Goal: Information Seeking & Learning: Learn about a topic

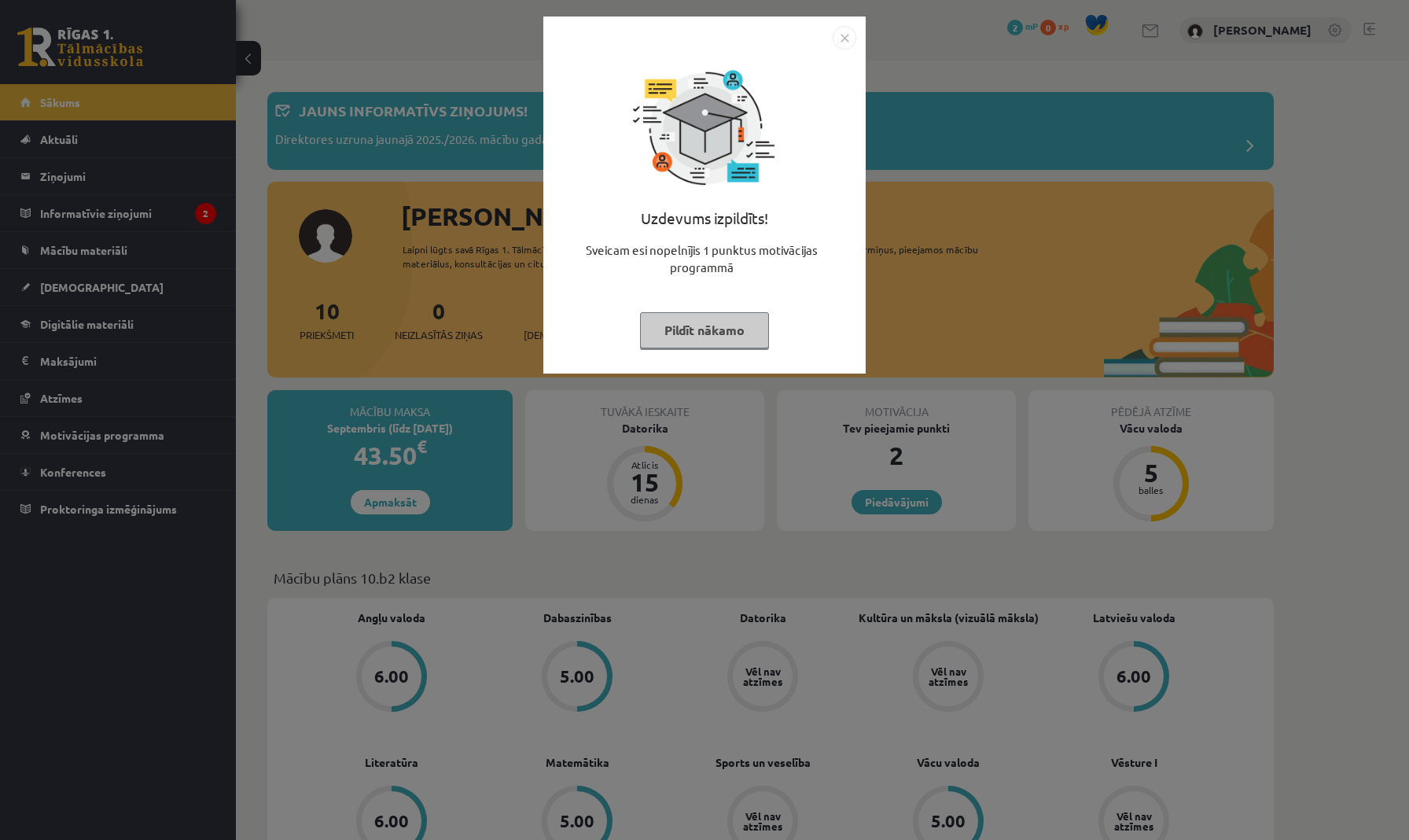
click at [684, 338] on button "Pildīt nākamo" at bounding box center [704, 330] width 129 height 36
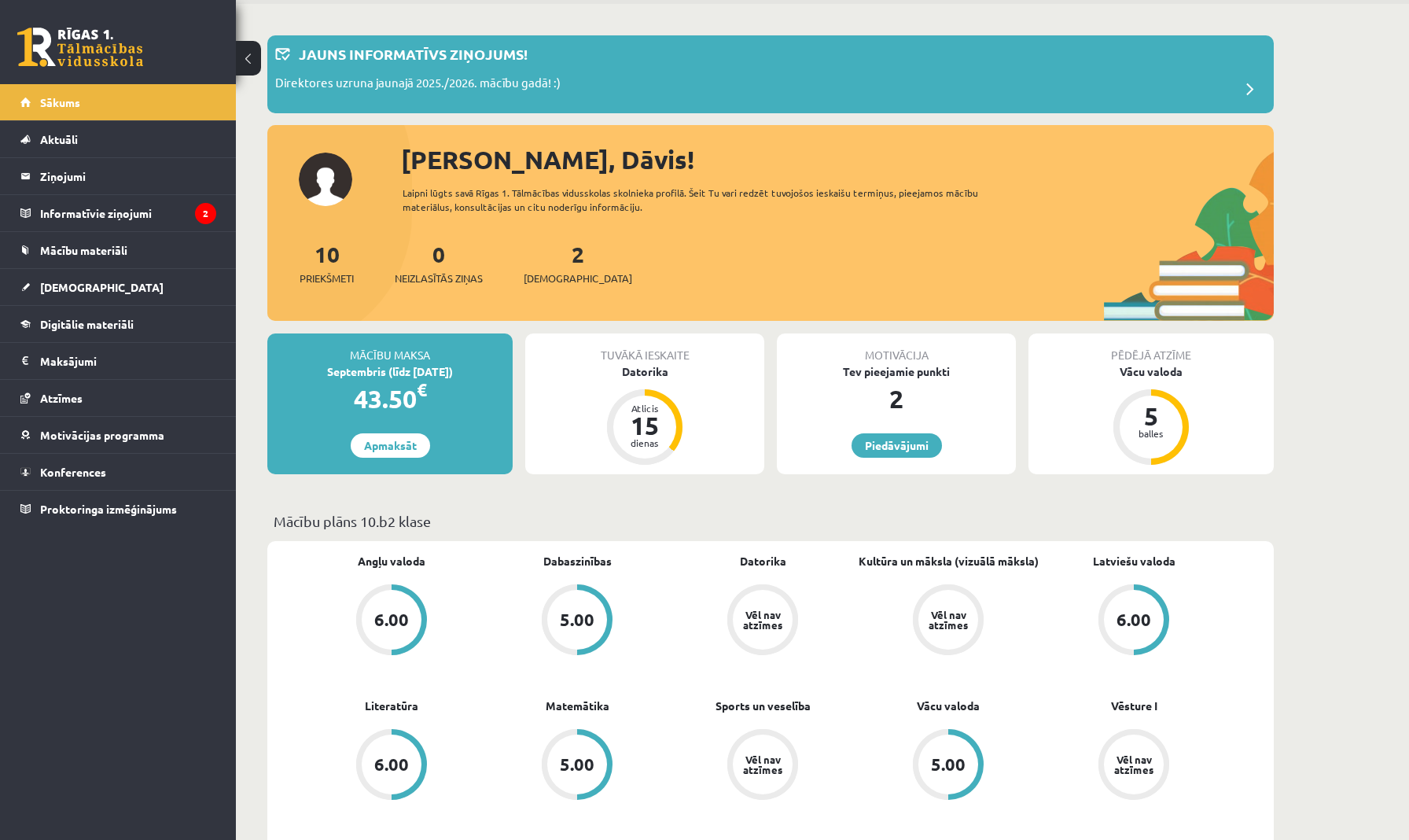
scroll to position [63, 0]
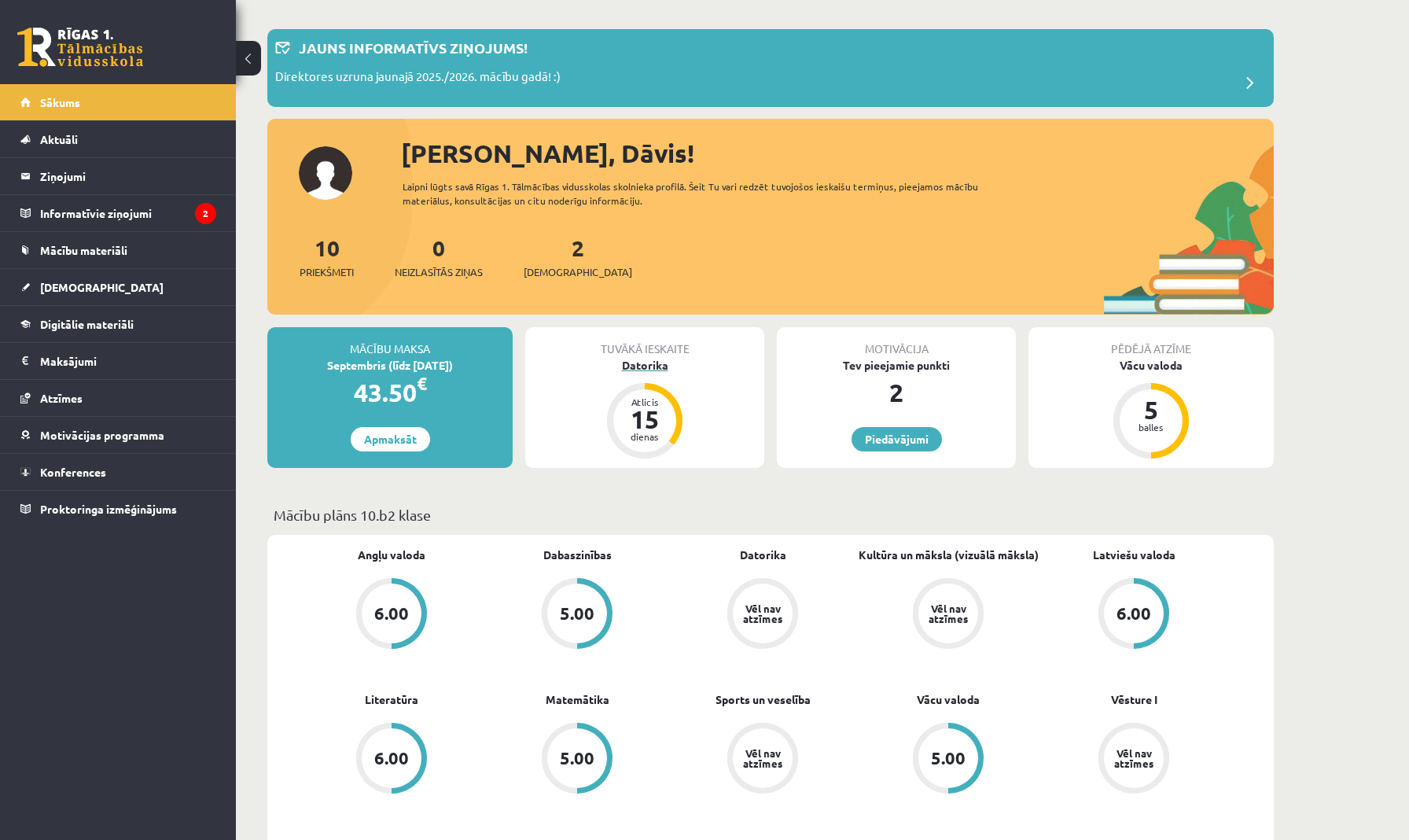
click at [575, 366] on div "Datorika" at bounding box center [646, 366] width 240 height 17
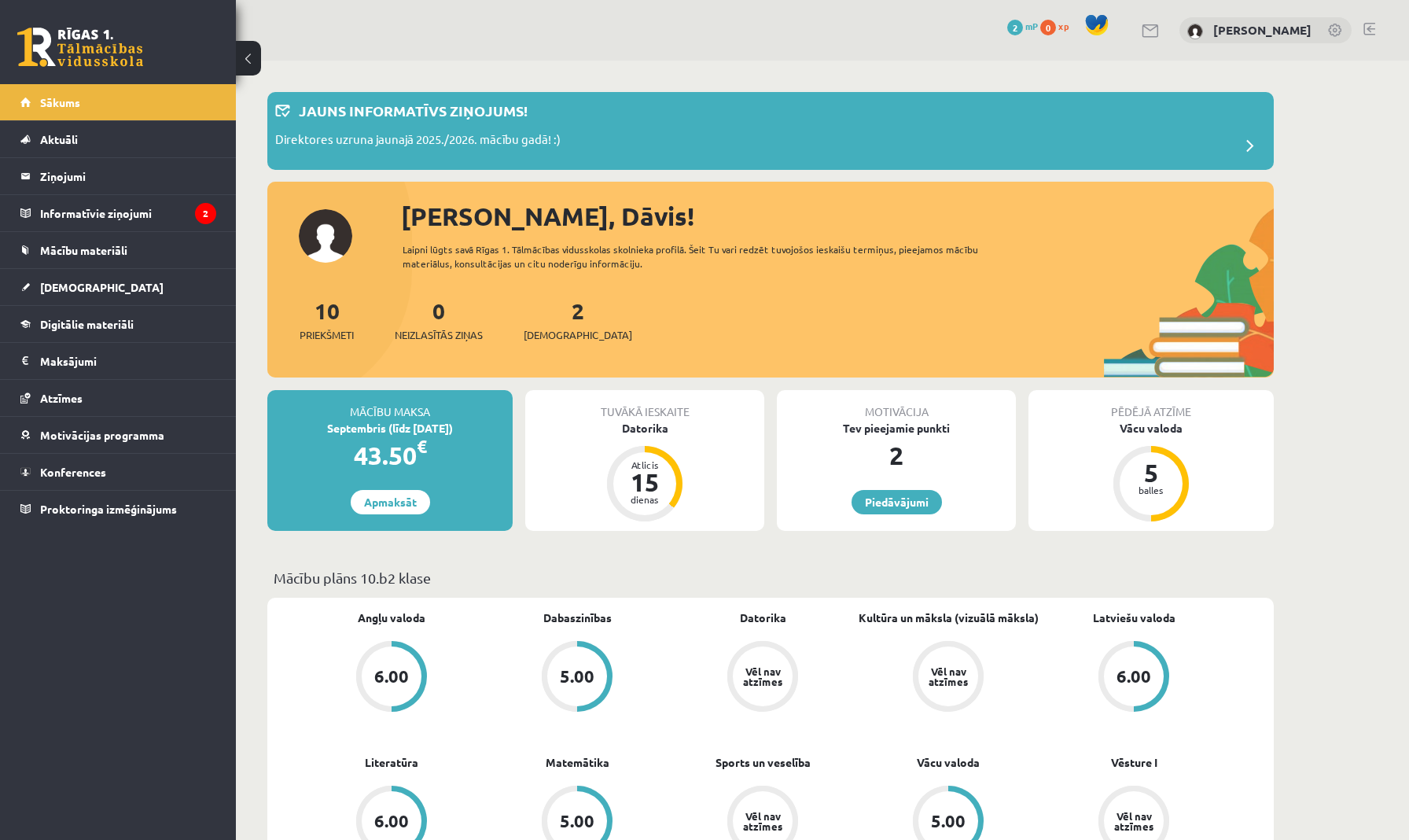
scroll to position [0, 0]
click at [144, 144] on link "Aktuāli" at bounding box center [118, 138] width 196 height 36
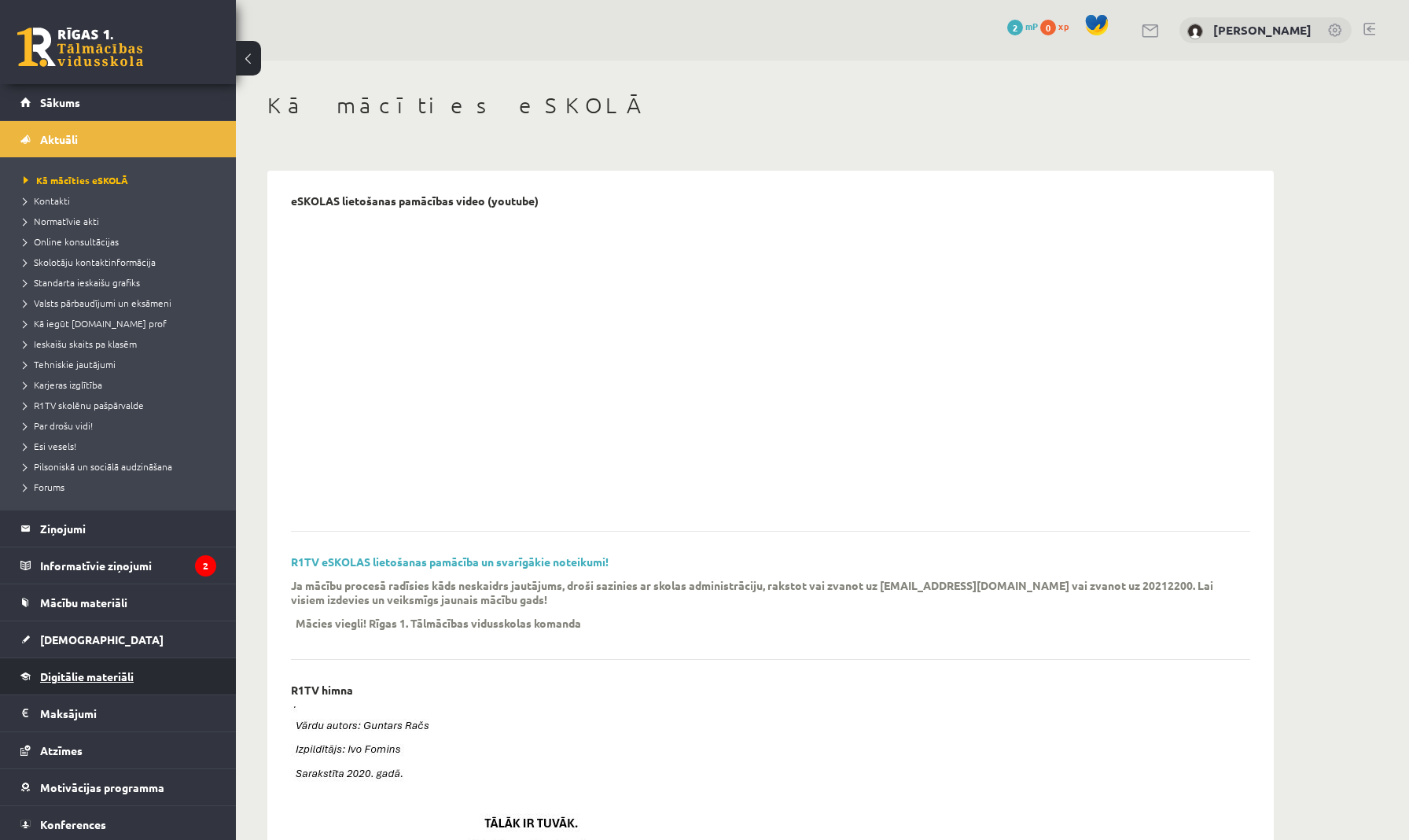
click at [117, 679] on span "Digitālie materiāli" at bounding box center [87, 675] width 94 height 14
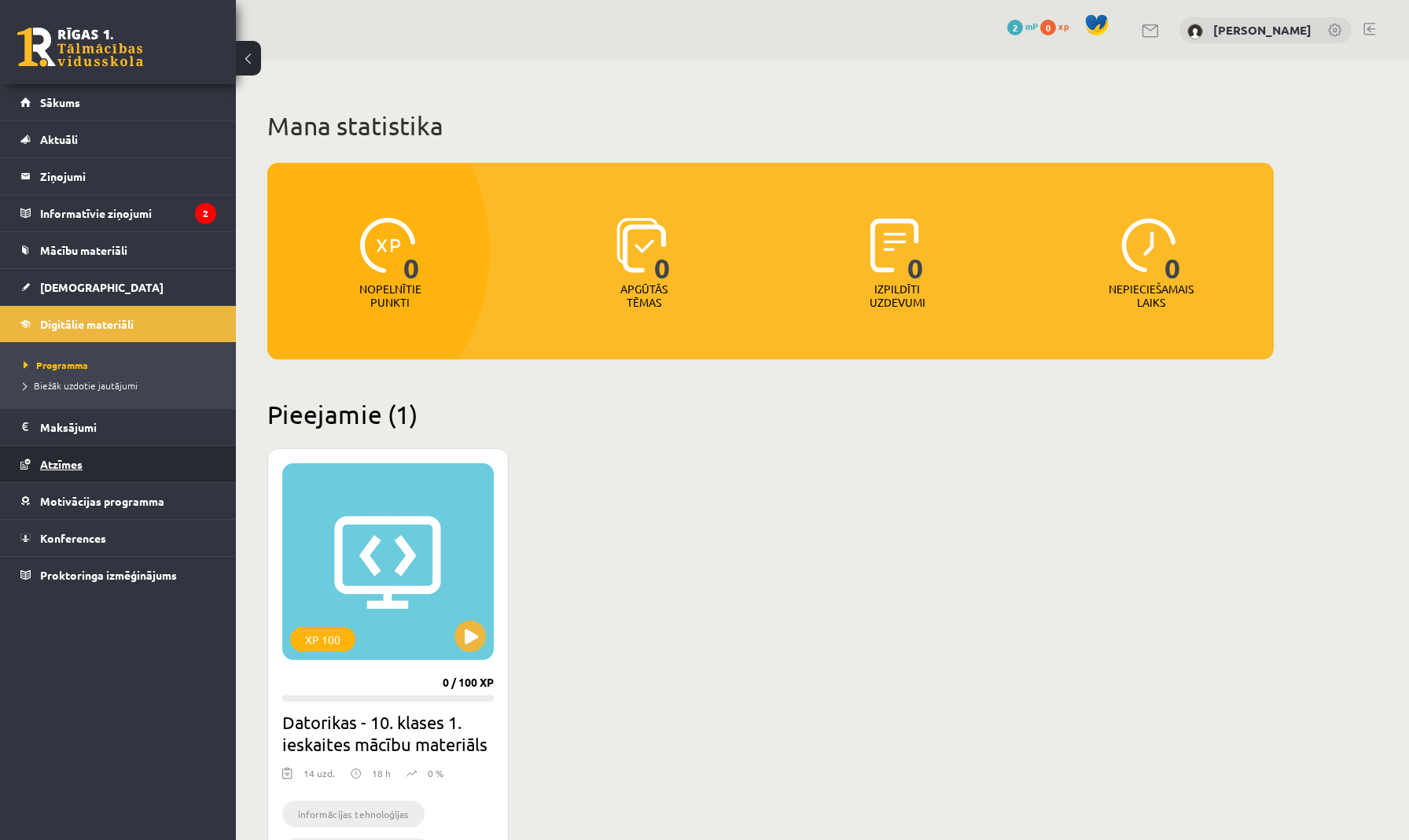
click at [77, 456] on link "Atzīmes" at bounding box center [118, 464] width 196 height 36
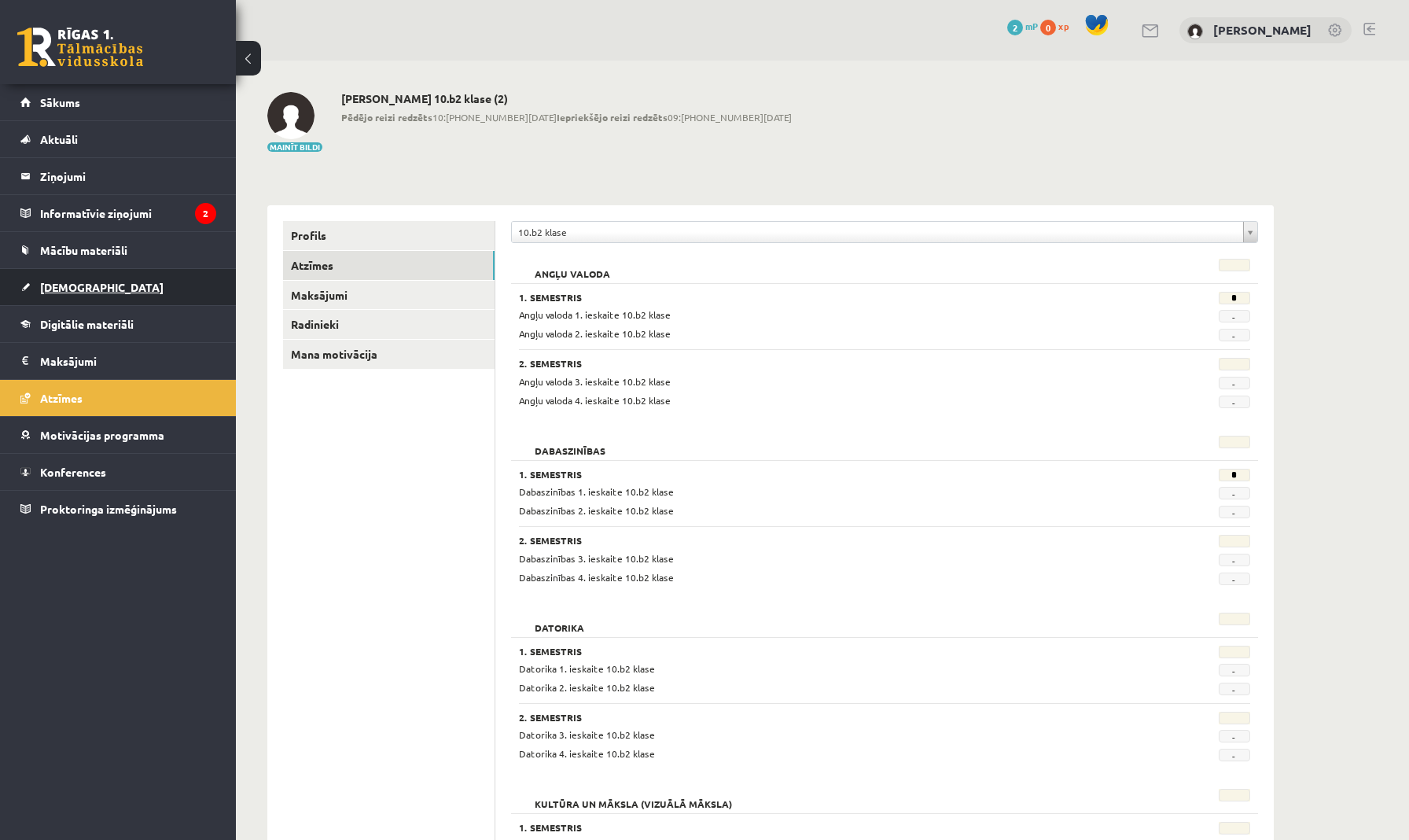
click at [135, 295] on link "[DEMOGRAPHIC_DATA]" at bounding box center [118, 286] width 196 height 36
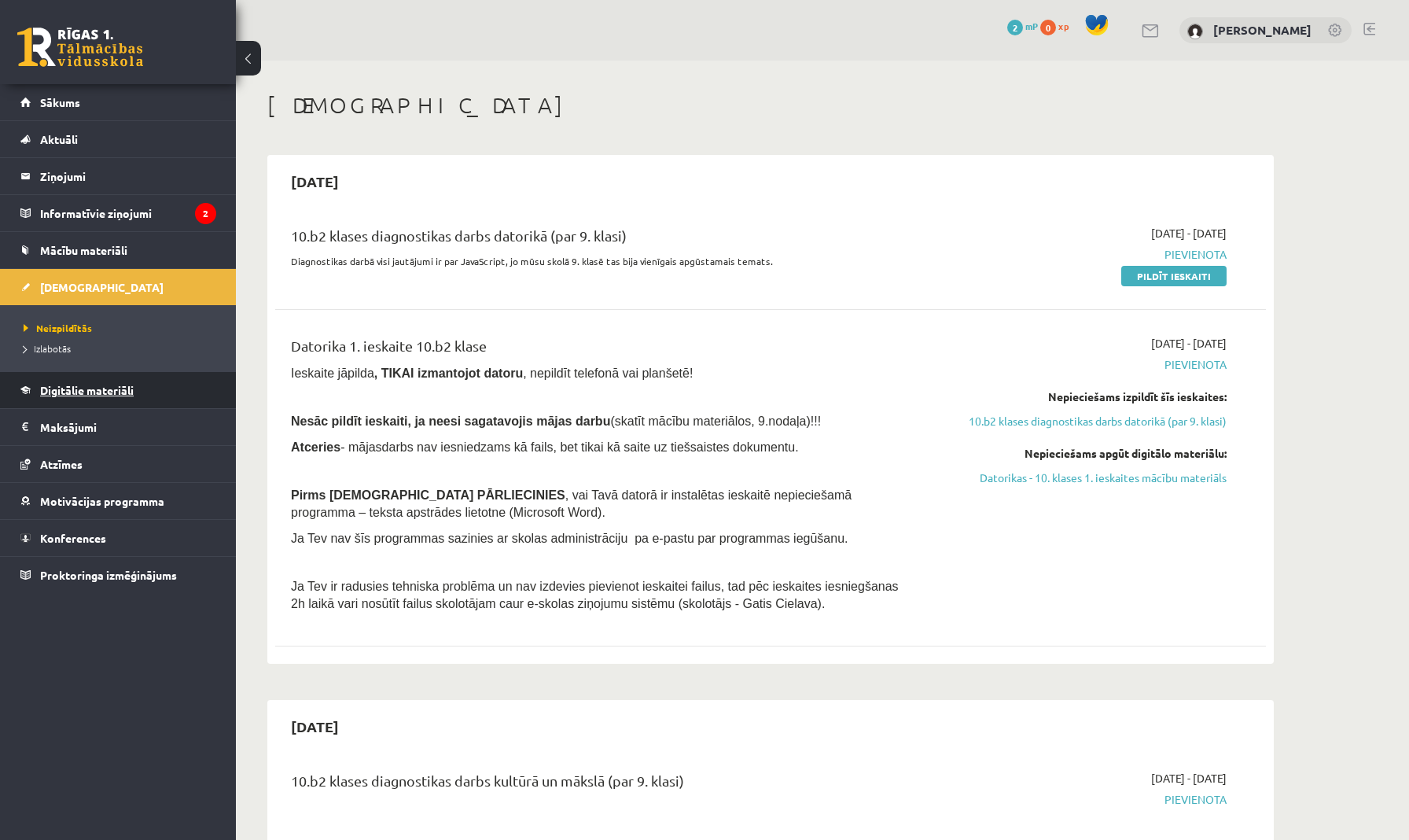
click at [109, 400] on link "Digitālie materiāli" at bounding box center [118, 390] width 196 height 36
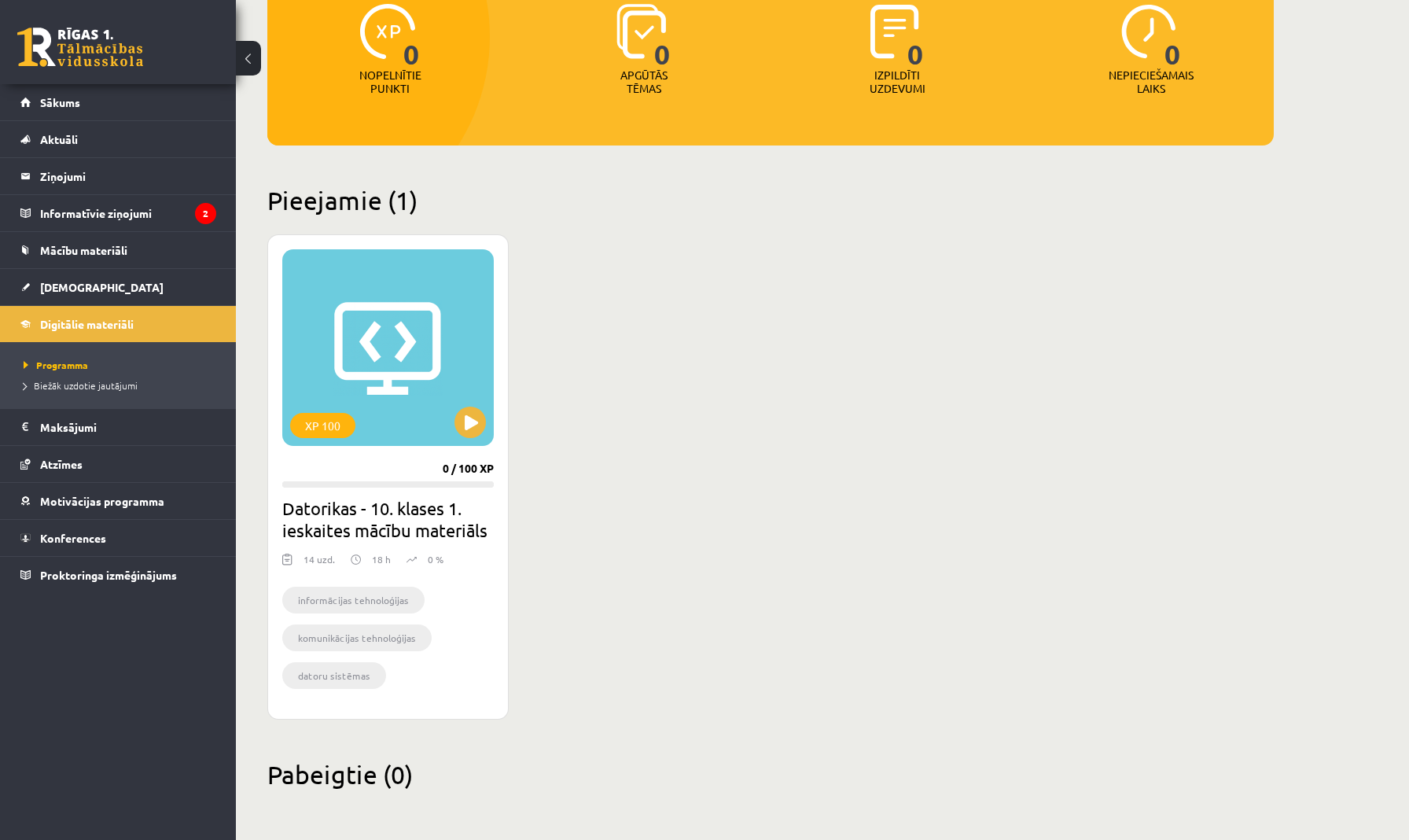
scroll to position [214, 0]
click at [112, 179] on legend "Ziņojumi 0" at bounding box center [128, 176] width 176 height 36
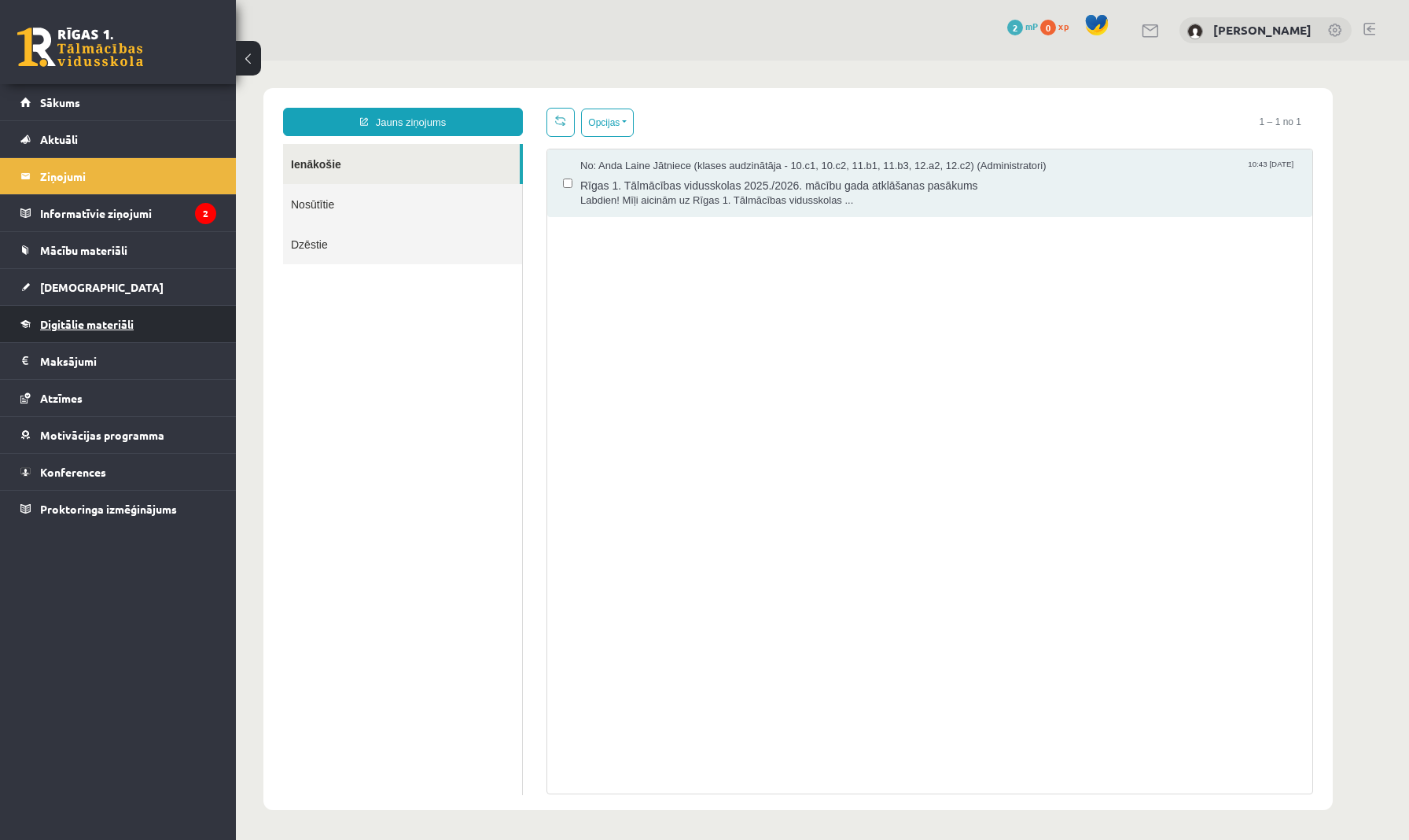
click at [75, 333] on link "Digitālie materiāli" at bounding box center [118, 324] width 196 height 36
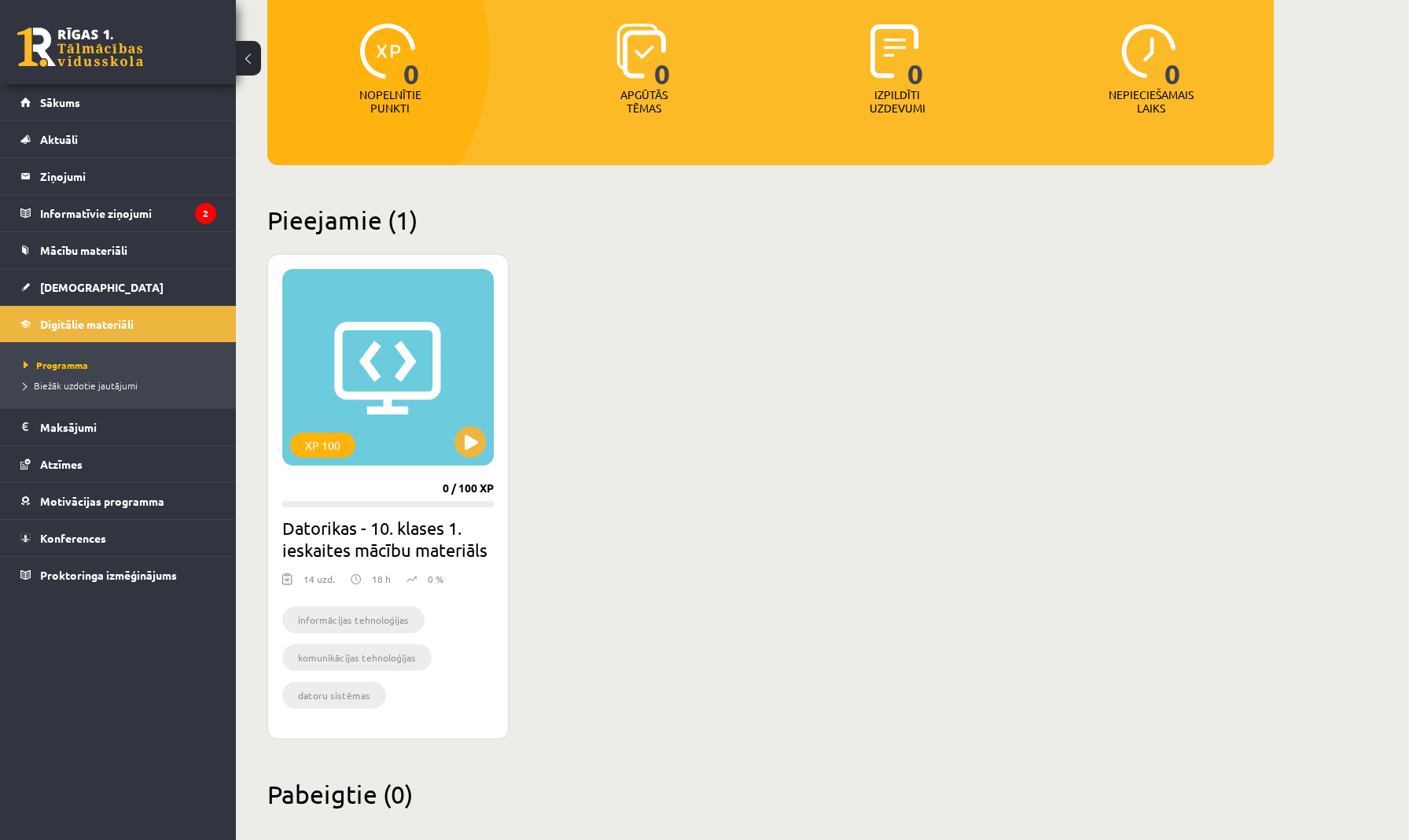
scroll to position [215, 0]
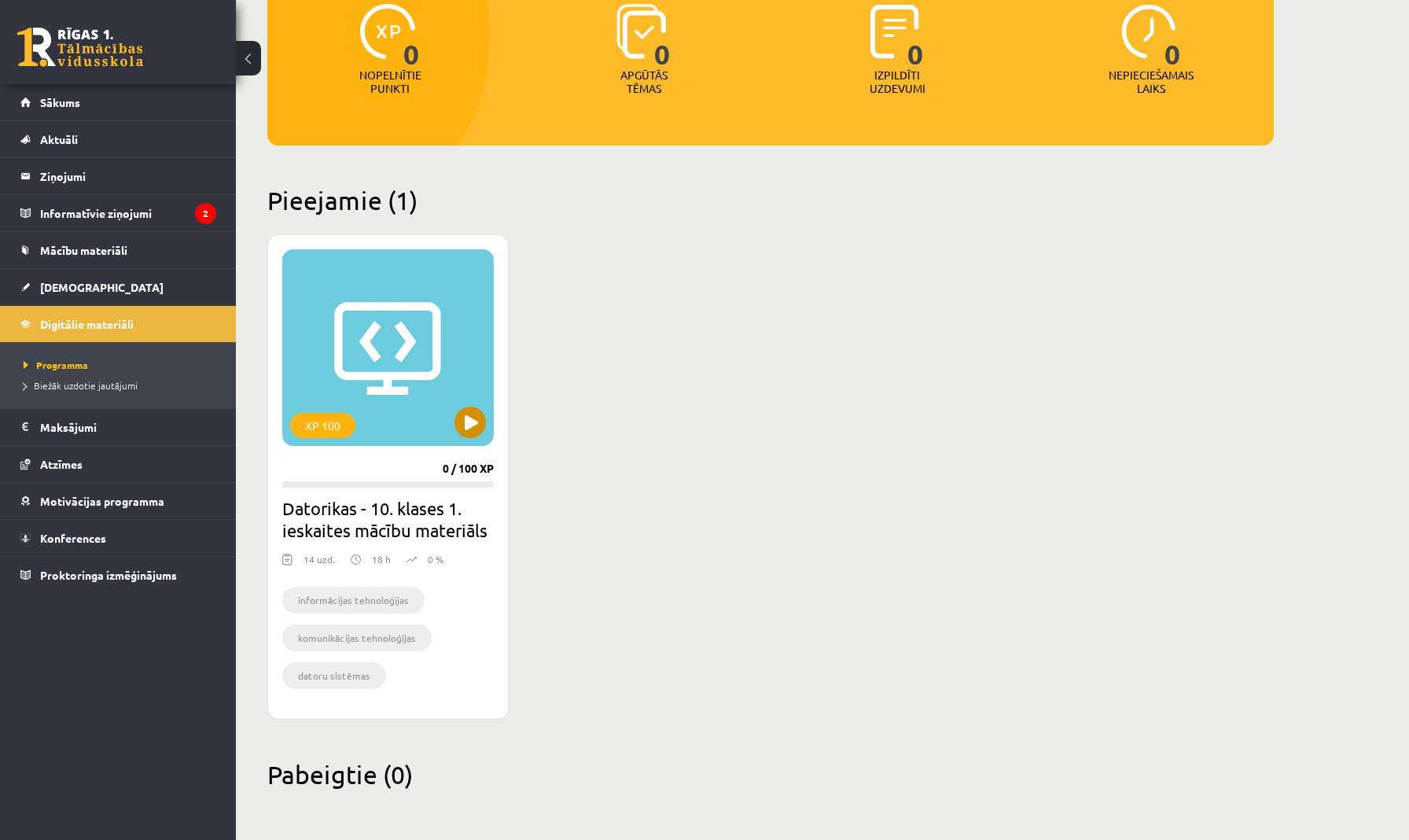
click at [468, 417] on button at bounding box center [471, 423] width 32 height 32
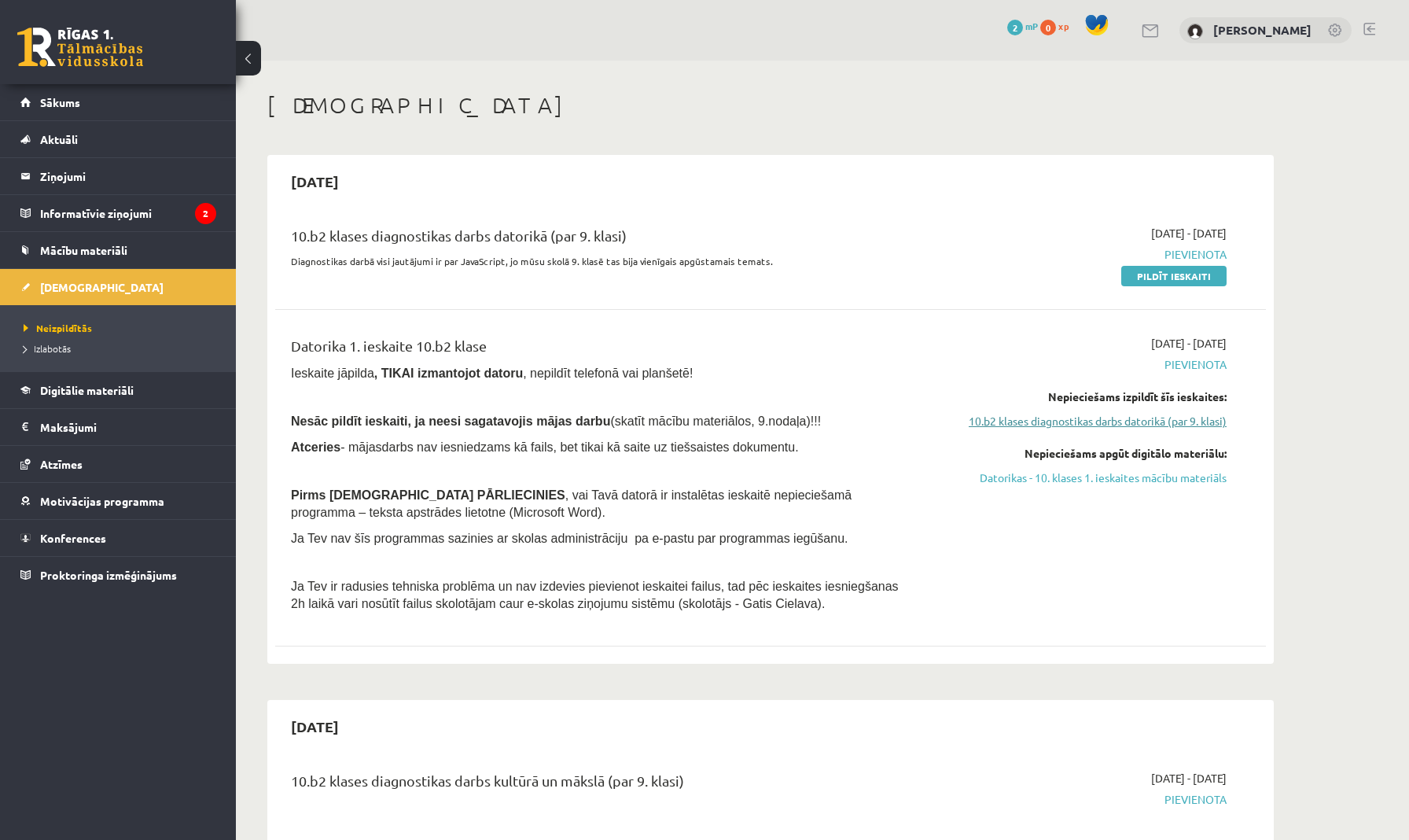
click at [1039, 419] on link "10.b2 klases diagnostikas darbs datorikā (par 9. klasi)" at bounding box center [1078, 421] width 297 height 17
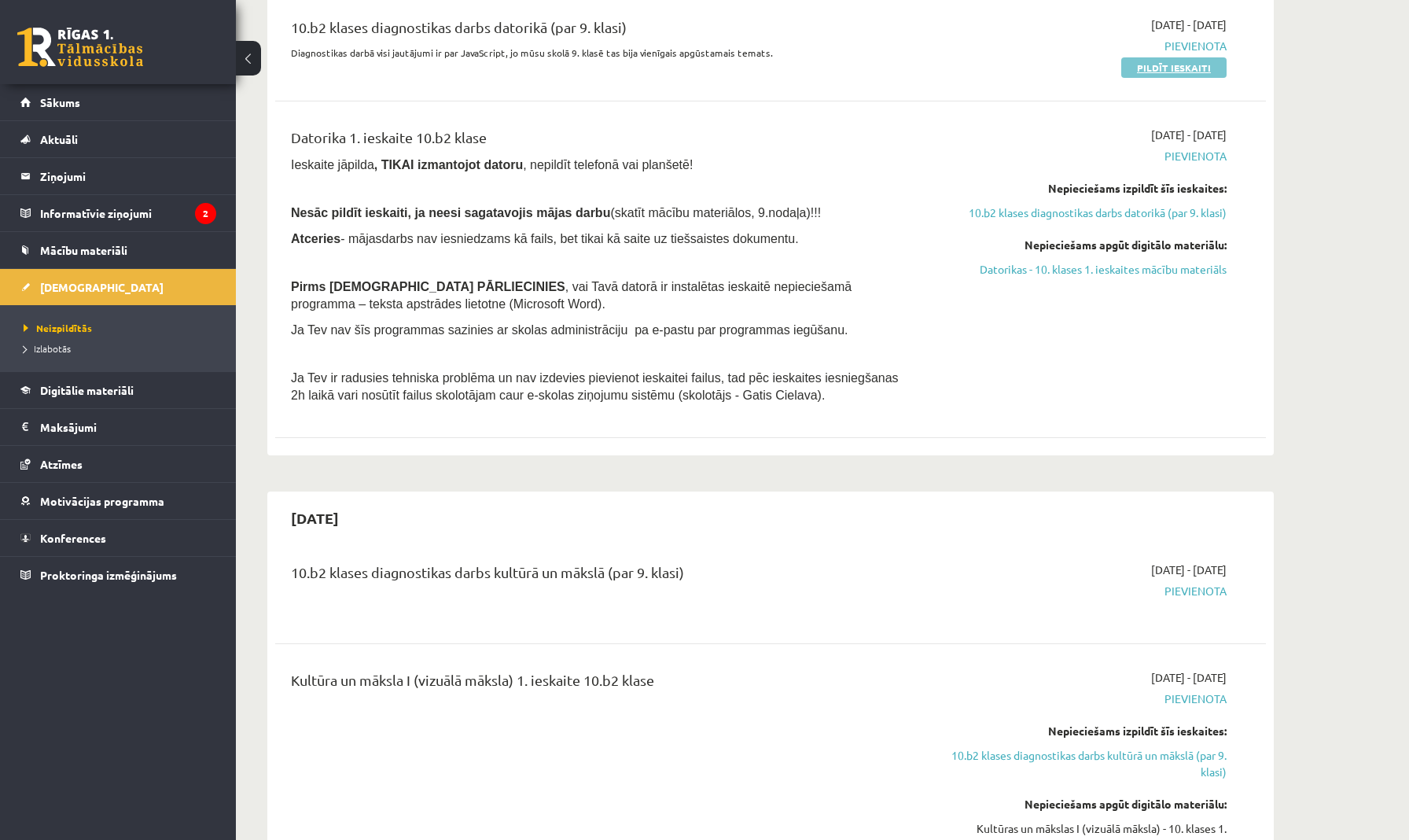
click at [1167, 72] on link "Pildīt ieskaiti" at bounding box center [1174, 67] width 106 height 21
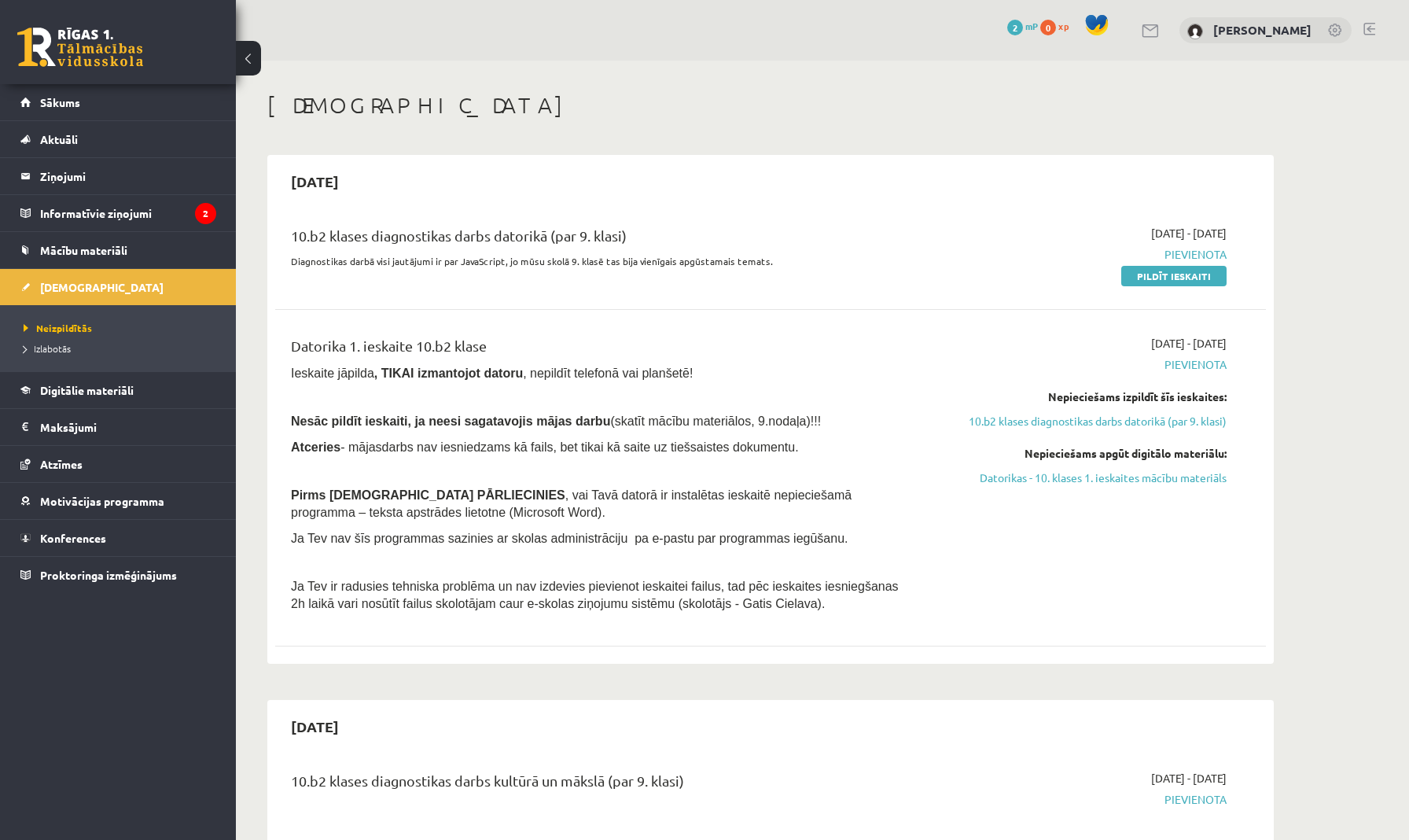
scroll to position [0, 0]
click at [248, 57] on button at bounding box center [248, 58] width 25 height 35
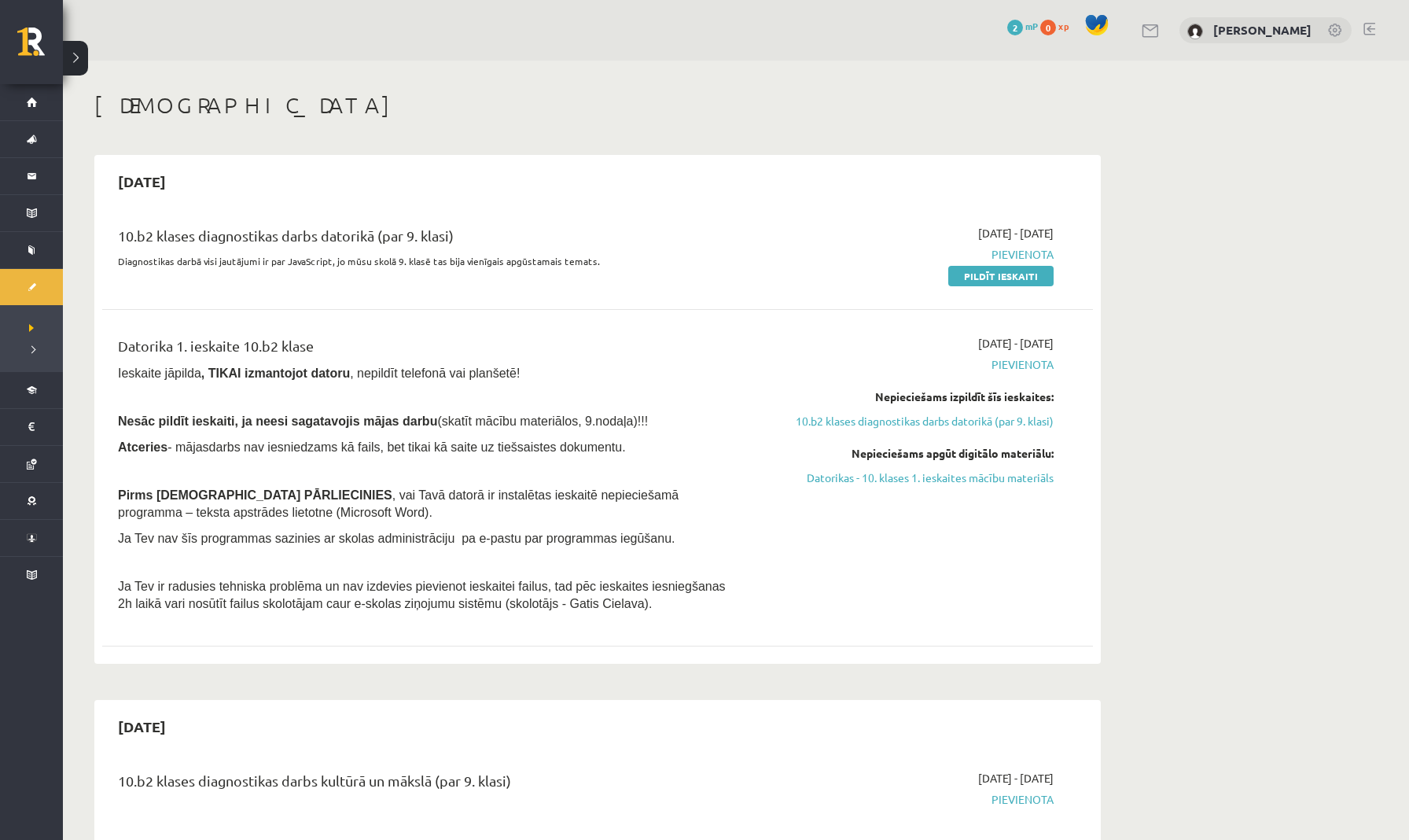
click at [78, 67] on button at bounding box center [75, 58] width 25 height 35
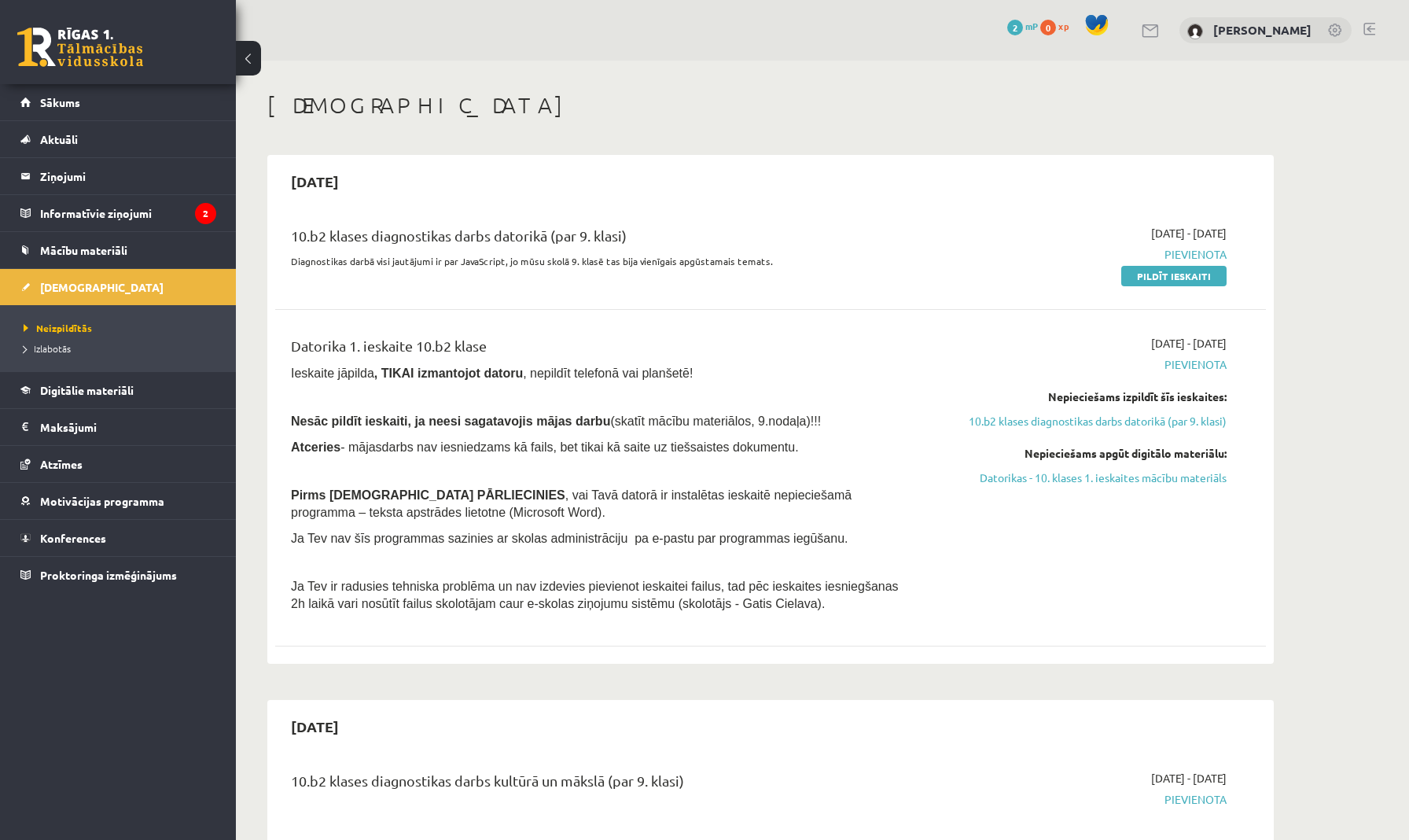
click at [446, 24] on div "0 Dāvanas 2 mP 0 xp Dāvis Podnieks" at bounding box center [822, 30] width 1173 height 61
click at [248, 66] on button at bounding box center [248, 58] width 25 height 35
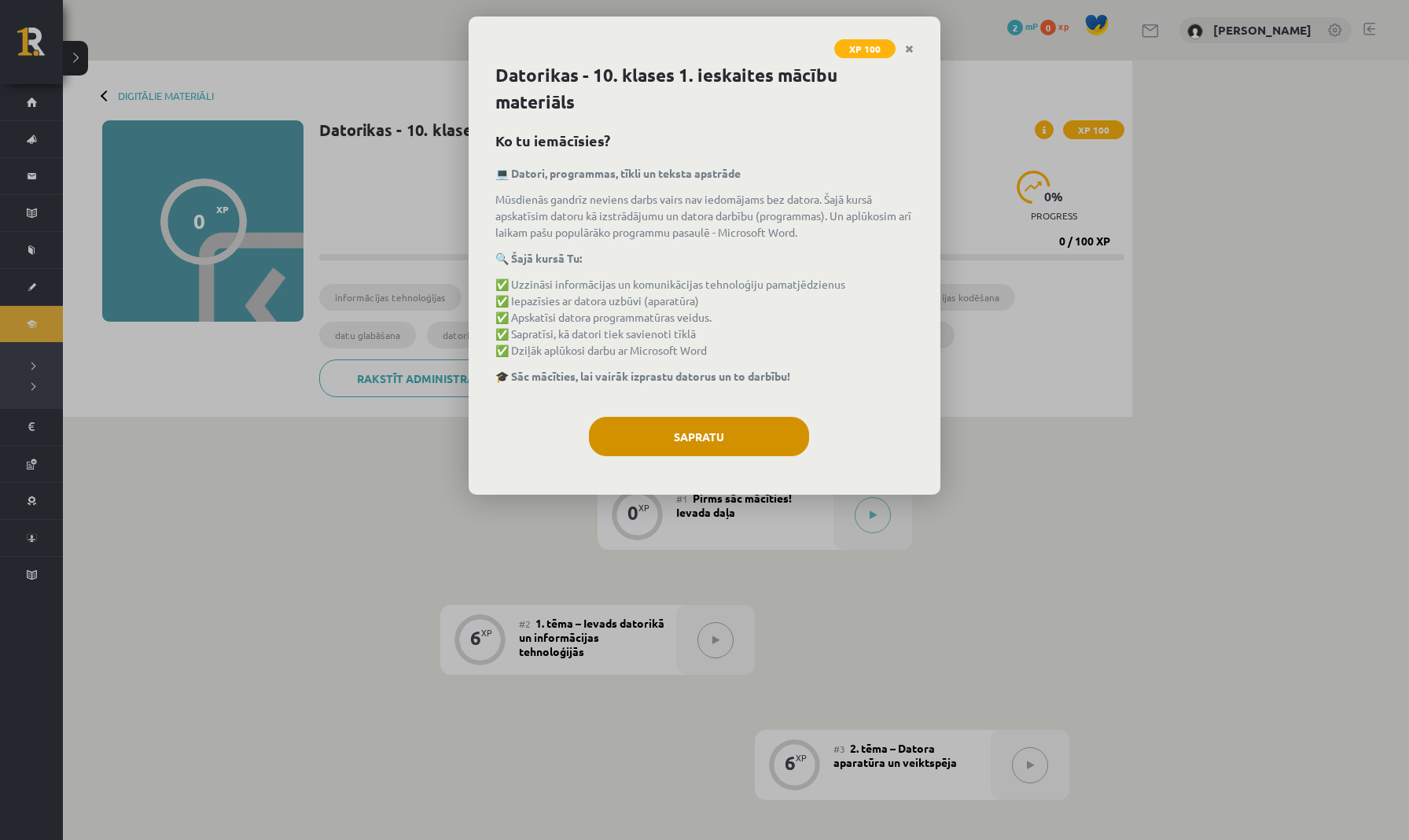
click at [646, 428] on button "Sapratu" at bounding box center [699, 437] width 220 height 39
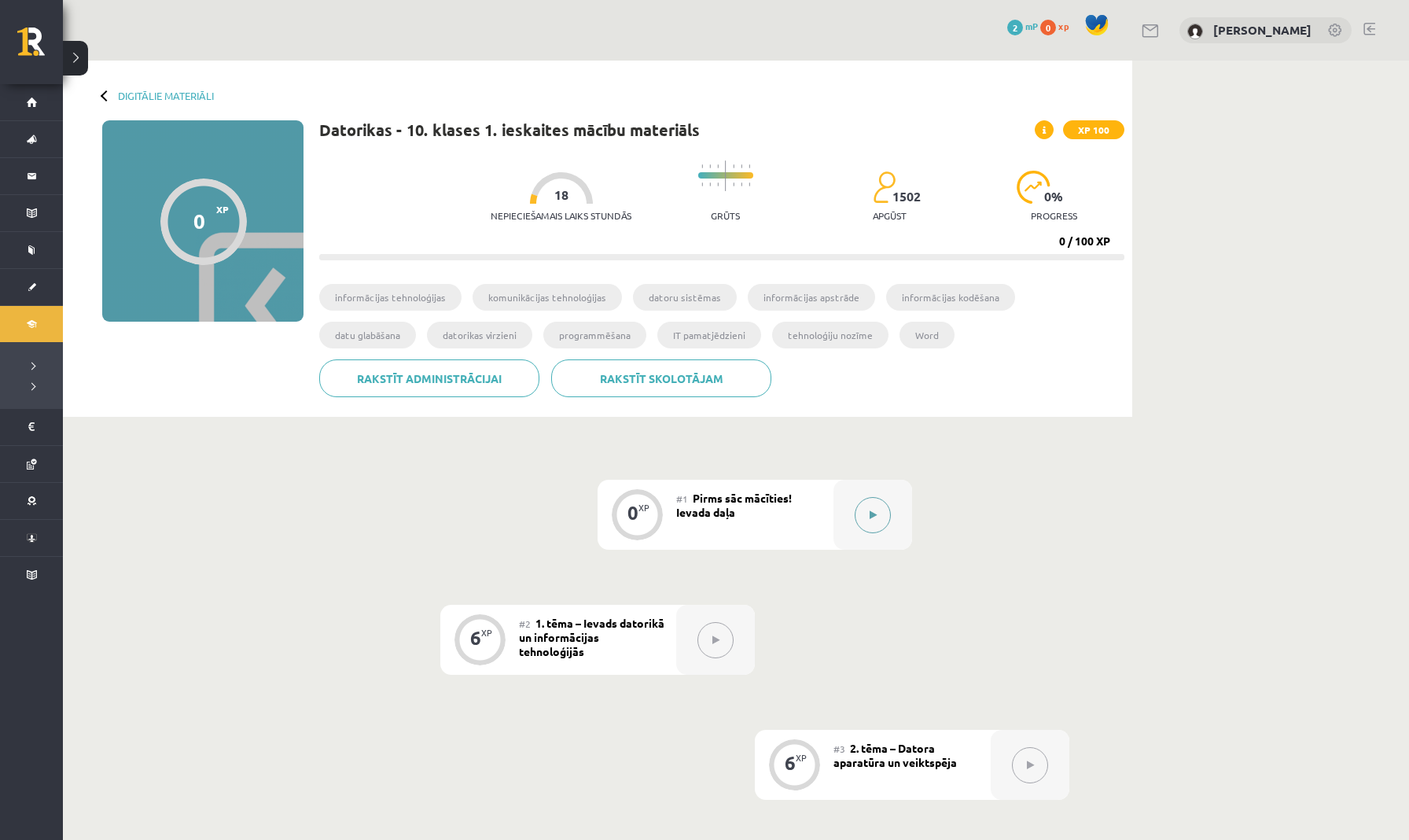
click at [864, 514] on button at bounding box center [873, 514] width 36 height 36
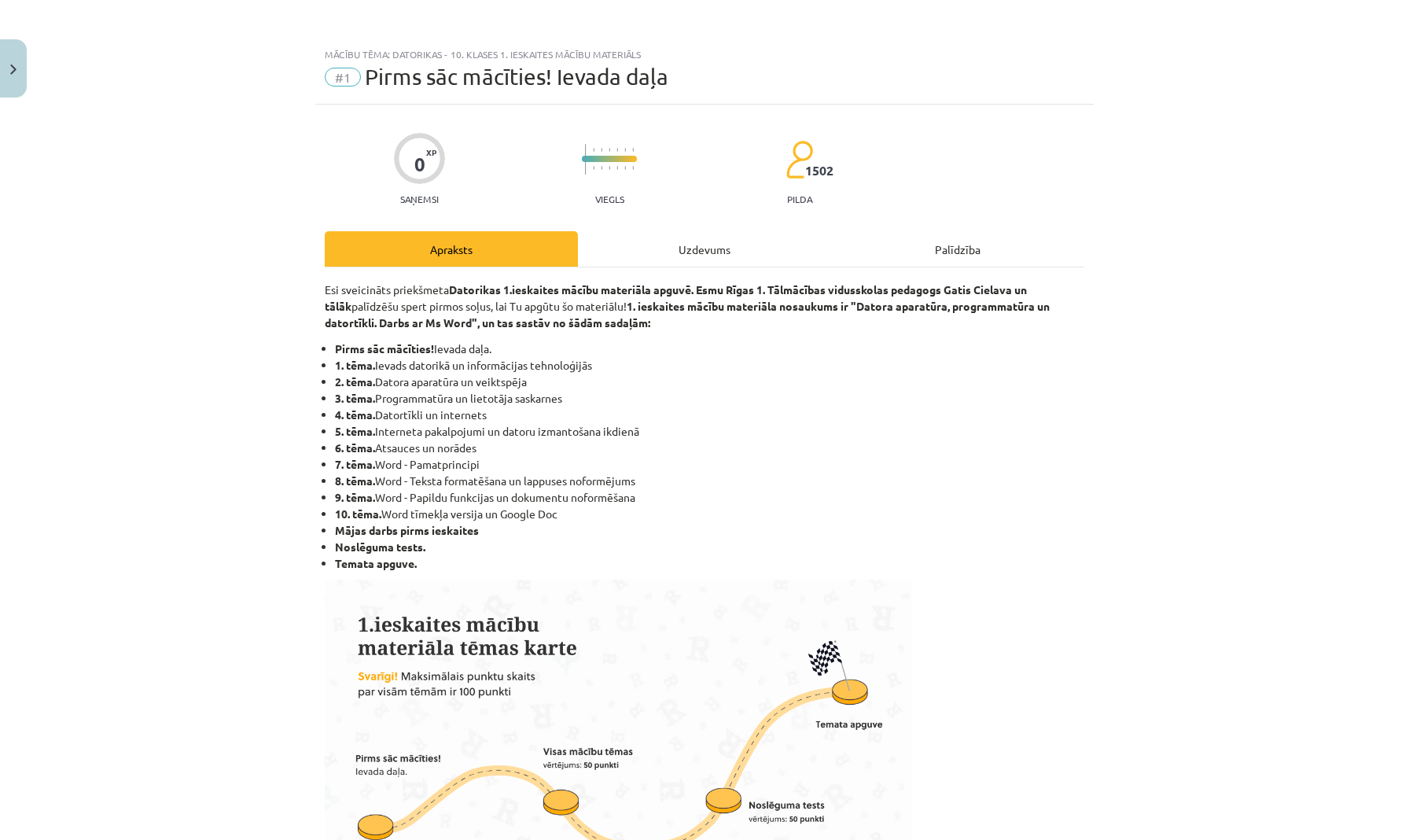
click at [472, 245] on div "Apraksts" at bounding box center [451, 249] width 254 height 36
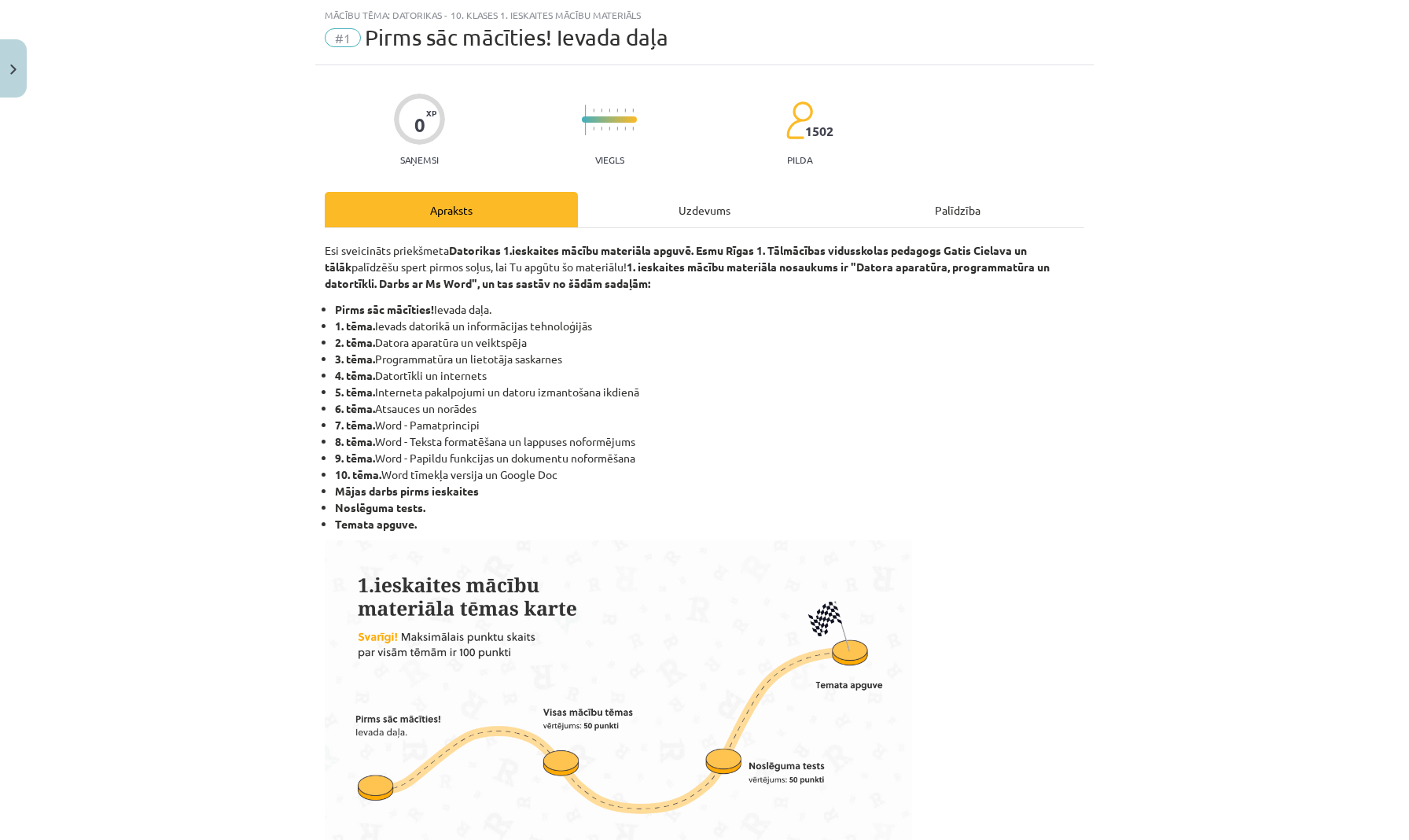
click at [512, 473] on li "10. tēma. Word tīmekļa versija un Google Doc" at bounding box center [709, 474] width 749 height 17
click at [638, 496] on li "Mājas darbs pirms ieskaites" at bounding box center [709, 491] width 749 height 17
drag, startPoint x: 651, startPoint y: 500, endPoint x: 651, endPoint y: 481, distance: 19.0
click at [651, 481] on ul "Pirms sāc mācīties! Ievada daļa. 1. tēma. Ievads datorikā un informācijas tehno…" at bounding box center [704, 416] width 760 height 231
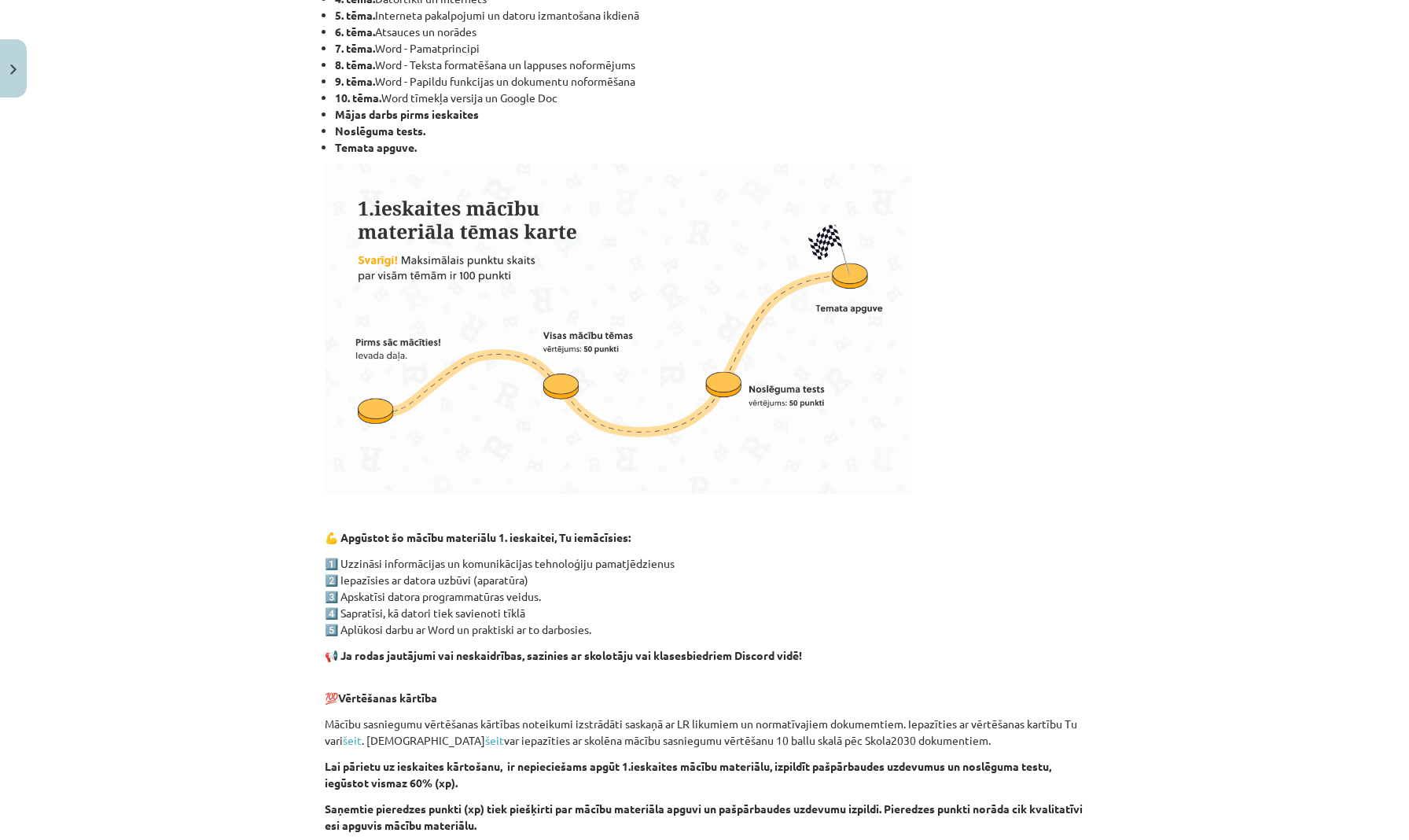
scroll to position [414, 0]
drag, startPoint x: 1399, startPoint y: 246, endPoint x: 1340, endPoint y: 258, distance: 60.2
click at [1348, 260] on div "Mācību tēma: Datorikas - 10. klases 1. ieskaites mācību materiāls #1 Pirms sāc …" at bounding box center [704, 420] width 1409 height 840
click at [1333, 249] on div "Mācību tēma: Datorikas - 10. klases 1. ieskaites mācību materiāls #1 Pirms sāc …" at bounding box center [704, 420] width 1409 height 840
drag, startPoint x: 1409, startPoint y: 146, endPoint x: 1386, endPoint y: 171, distance: 34.0
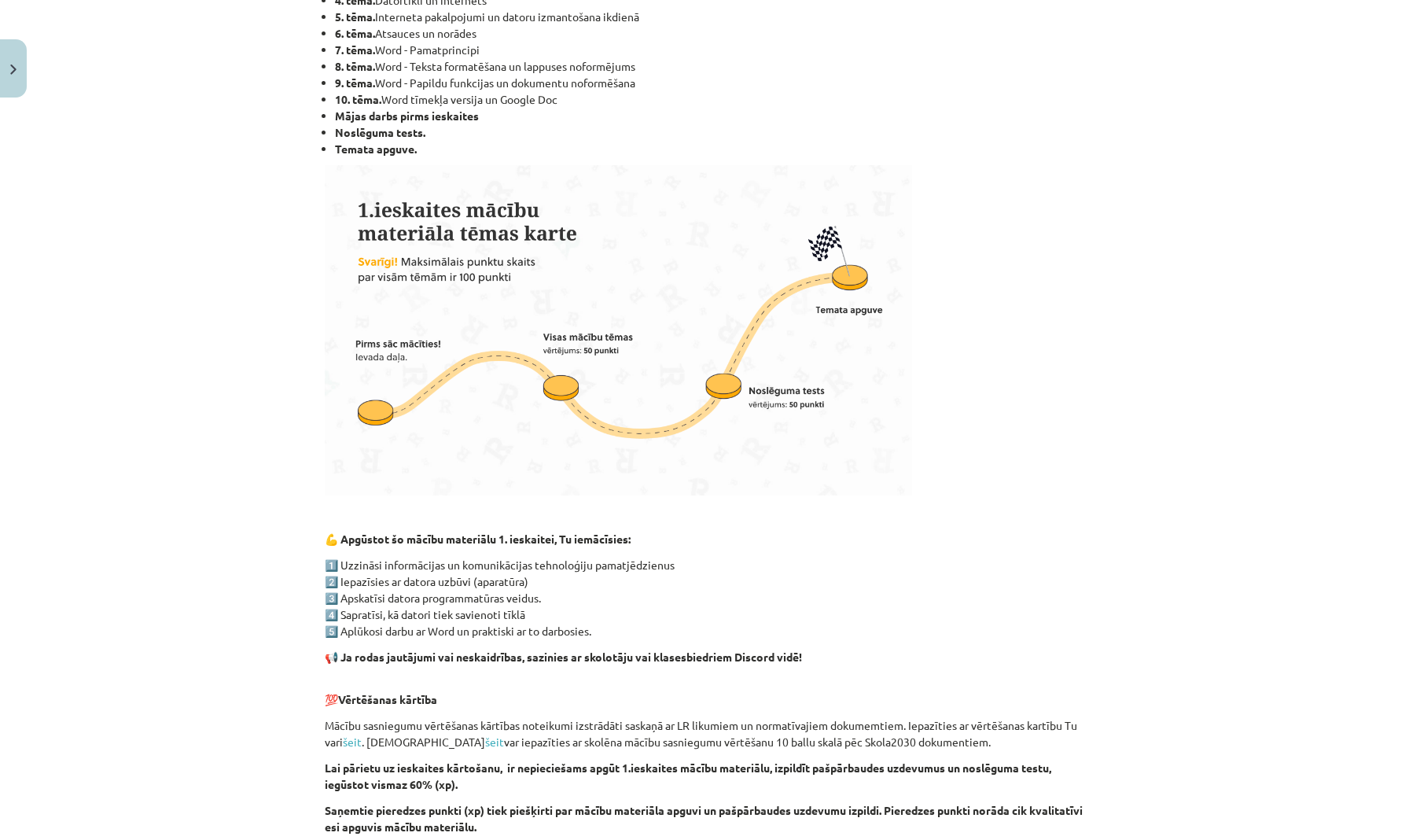
click at [1394, 172] on div "Mācību tēma: Datorikas - 10. klases 1. ieskaites mācību materiāls #1 Pirms sāc …" at bounding box center [704, 420] width 1409 height 840
drag, startPoint x: 1398, startPoint y: 175, endPoint x: 1399, endPoint y: 196, distance: 21.0
click at [1399, 196] on div "Mācību tēma: Datorikas - 10. klases 1. ieskaites mācību materiāls #1 Pirms sāc …" at bounding box center [704, 420] width 1409 height 840
drag, startPoint x: 961, startPoint y: 412, endPoint x: 944, endPoint y: 354, distance: 60.4
click at [944, 354] on p at bounding box center [704, 330] width 760 height 330
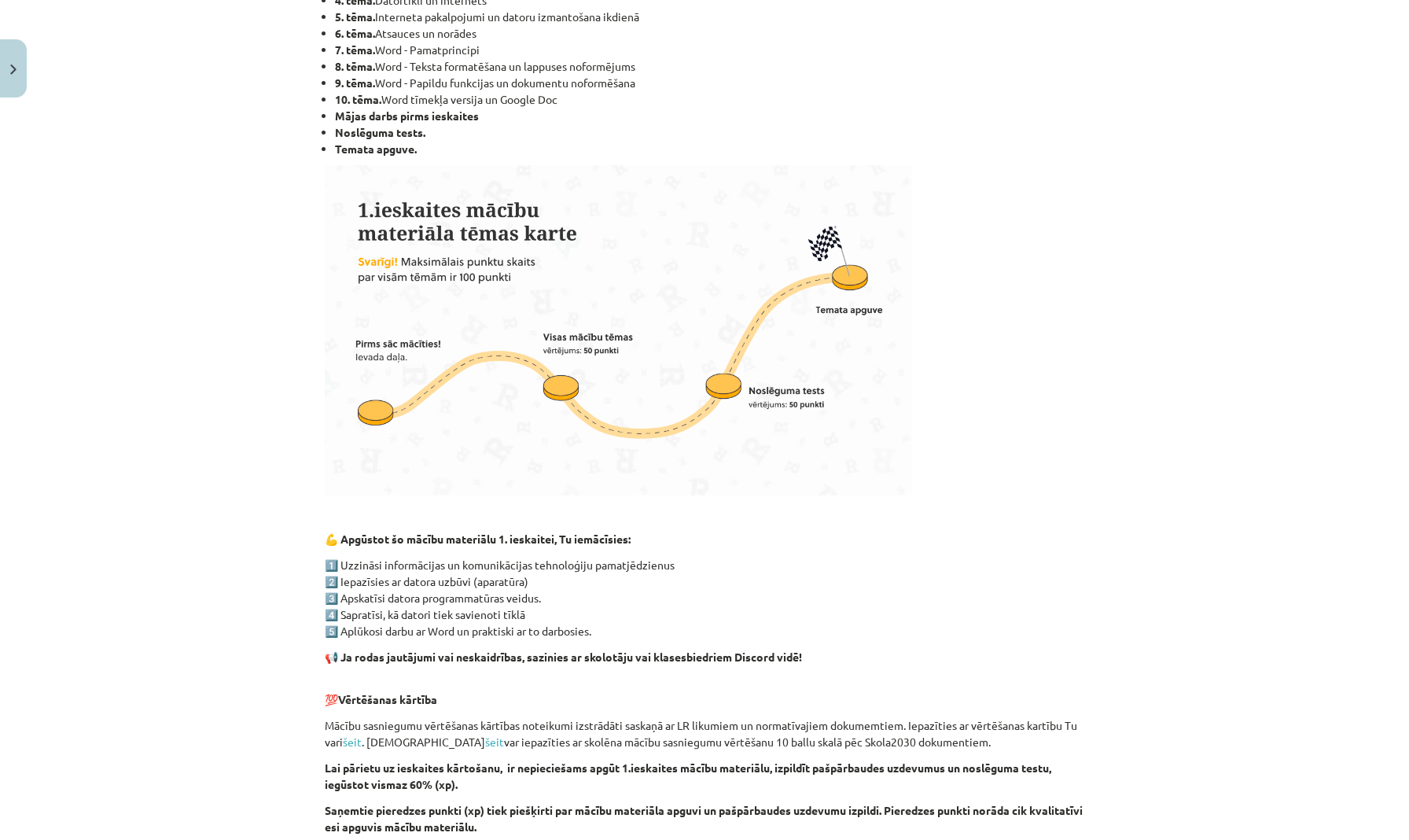
drag, startPoint x: 940, startPoint y: 383, endPoint x: 915, endPoint y: 336, distance: 53.2
click at [915, 336] on p at bounding box center [704, 330] width 760 height 330
click at [548, 253] on img at bounding box center [618, 330] width 588 height 330
drag, startPoint x: 432, startPoint y: 112, endPoint x: 463, endPoint y: 108, distance: 31.3
click at [463, 108] on li "Mājas darbs pirms ieskaites" at bounding box center [709, 116] width 749 height 17
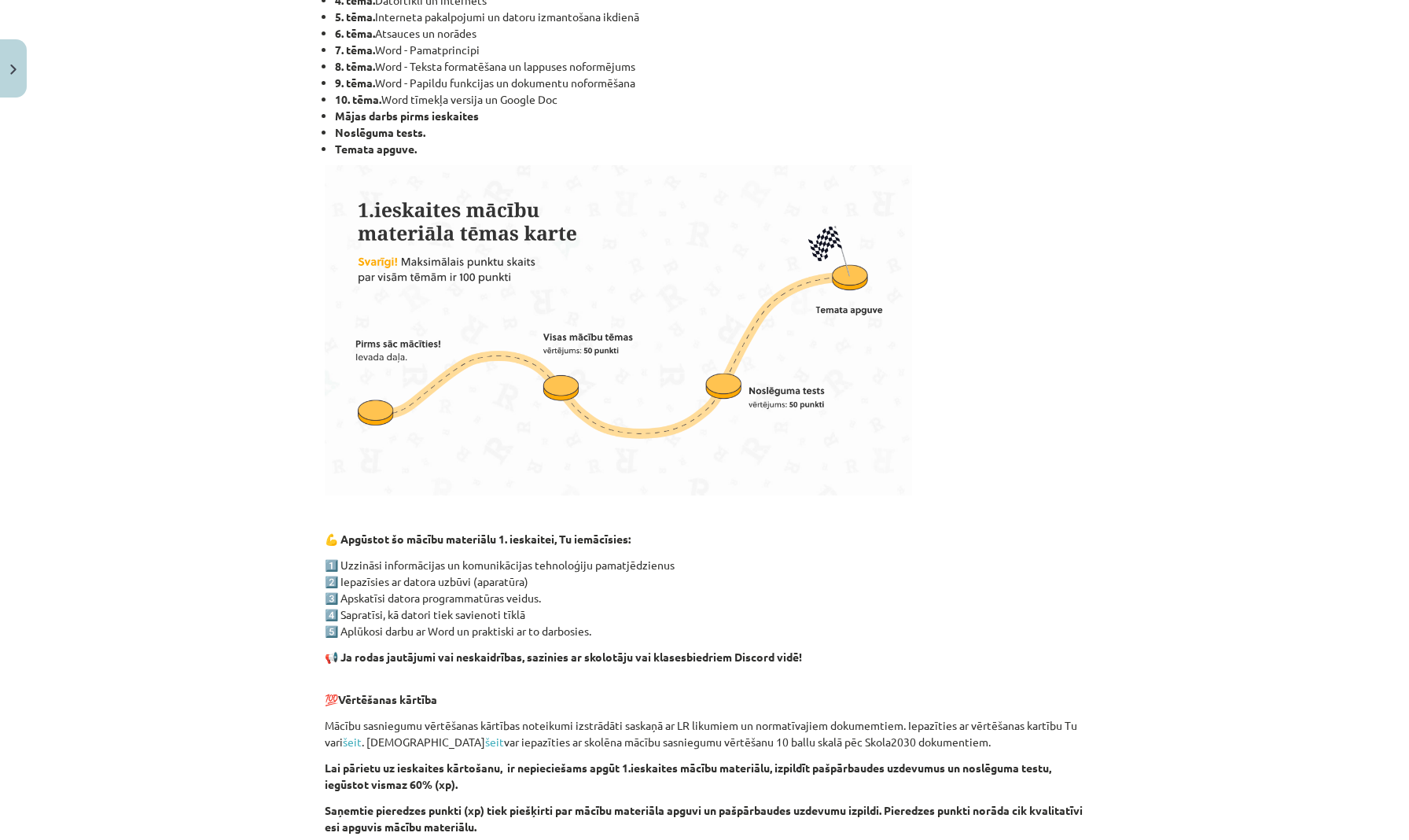
click at [821, 146] on li "Temata apguve." at bounding box center [709, 149] width 749 height 17
drag, startPoint x: 1135, startPoint y: 335, endPoint x: 1138, endPoint y: 294, distance: 41.1
click at [1138, 294] on div "Mācību tēma: Datorikas - 10. klases 1. ieskaites mācību materiāls #1 Pirms sāc …" at bounding box center [704, 420] width 1409 height 840
drag, startPoint x: 1356, startPoint y: 264, endPoint x: 1354, endPoint y: 283, distance: 19.1
click at [1358, 284] on div "Mācību tēma: Datorikas - 10. klases 1. ieskaites mācību materiāls #1 Pirms sāc …" at bounding box center [704, 420] width 1409 height 840
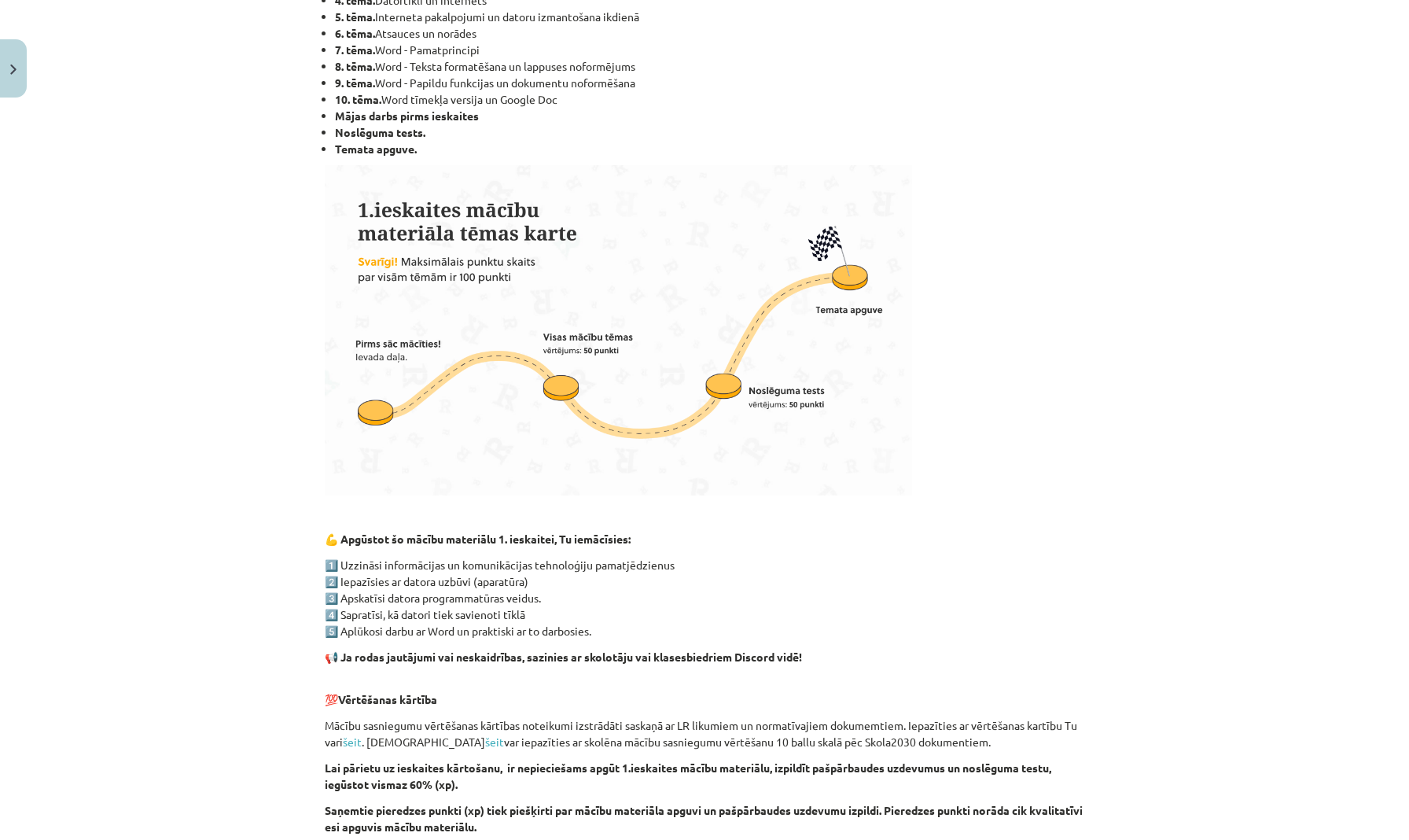
drag, startPoint x: 697, startPoint y: 628, endPoint x: 734, endPoint y: 504, distance: 129.4
click at [734, 503] on div "Esi sveicināts priekšmeta Datorikas 1.ieskaites mācību materiāla apguvē. Esmu R…" at bounding box center [704, 469] width 760 height 1204
click at [734, 504] on div "Esi sveicināts priekšmeta Datorikas 1.ieskaites mācību materiāla apguvē. Esmu R…" at bounding box center [704, 469] width 760 height 1204
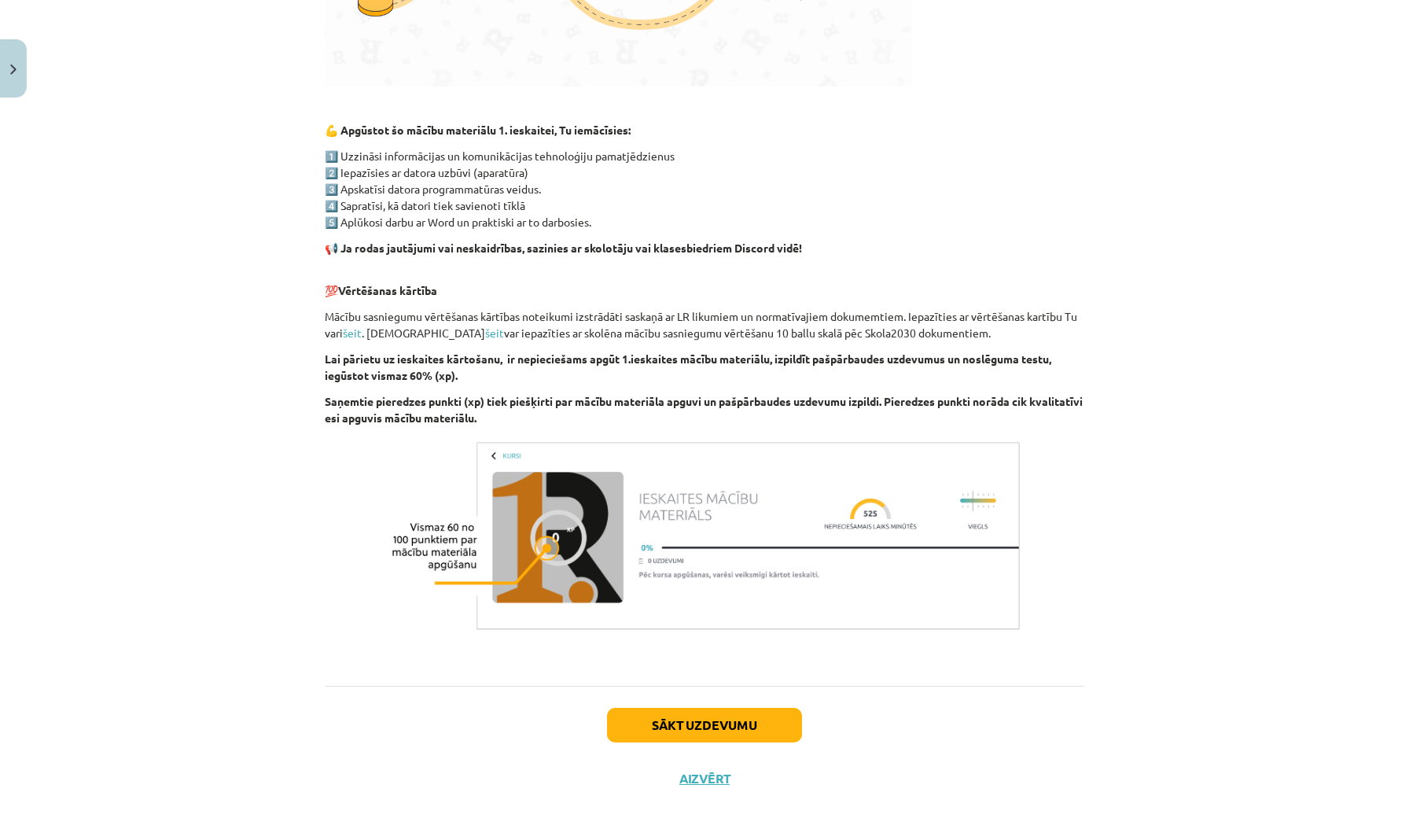
scroll to position [831, 0]
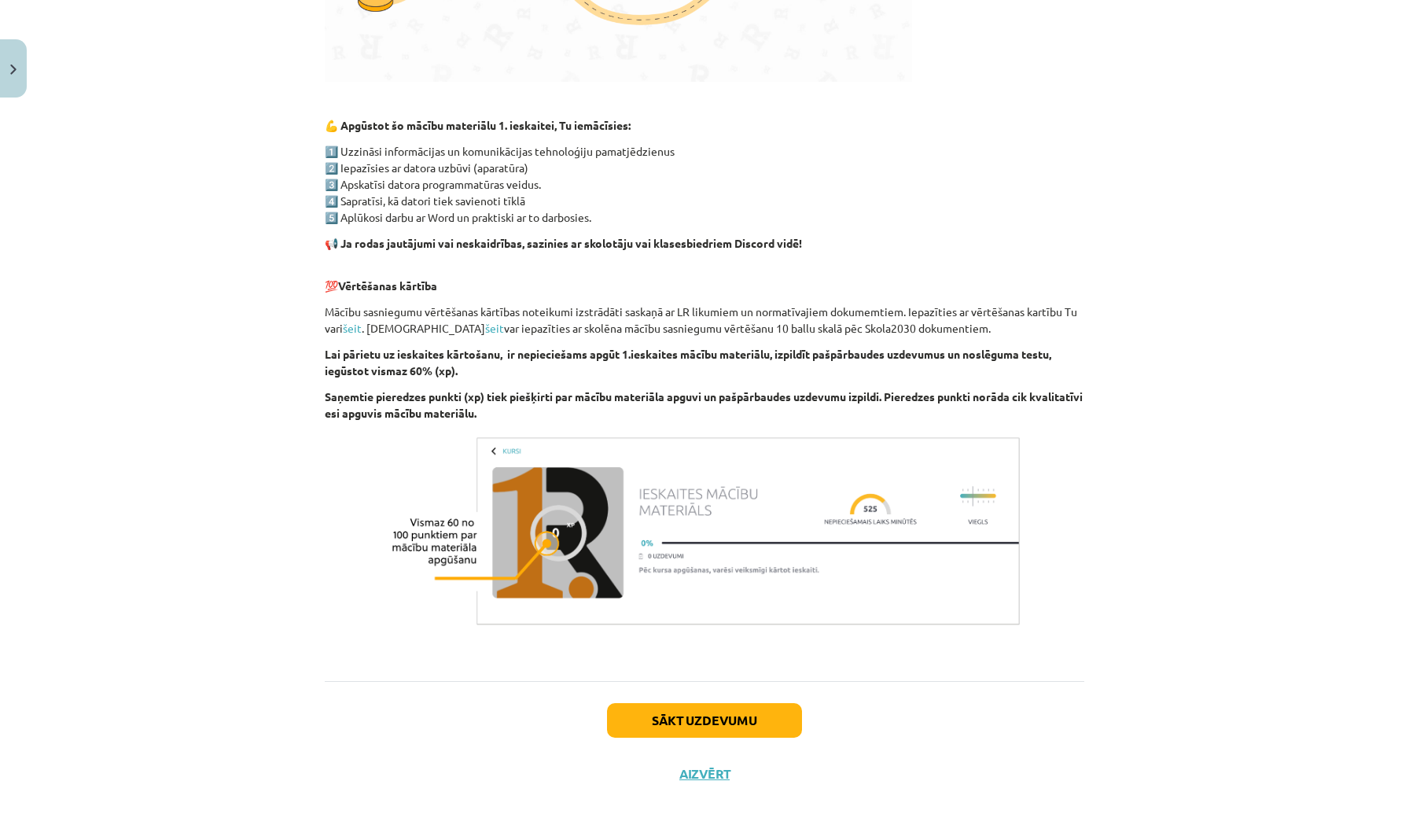
click at [682, 709] on button "Sākt uzdevumu" at bounding box center [704, 720] width 195 height 35
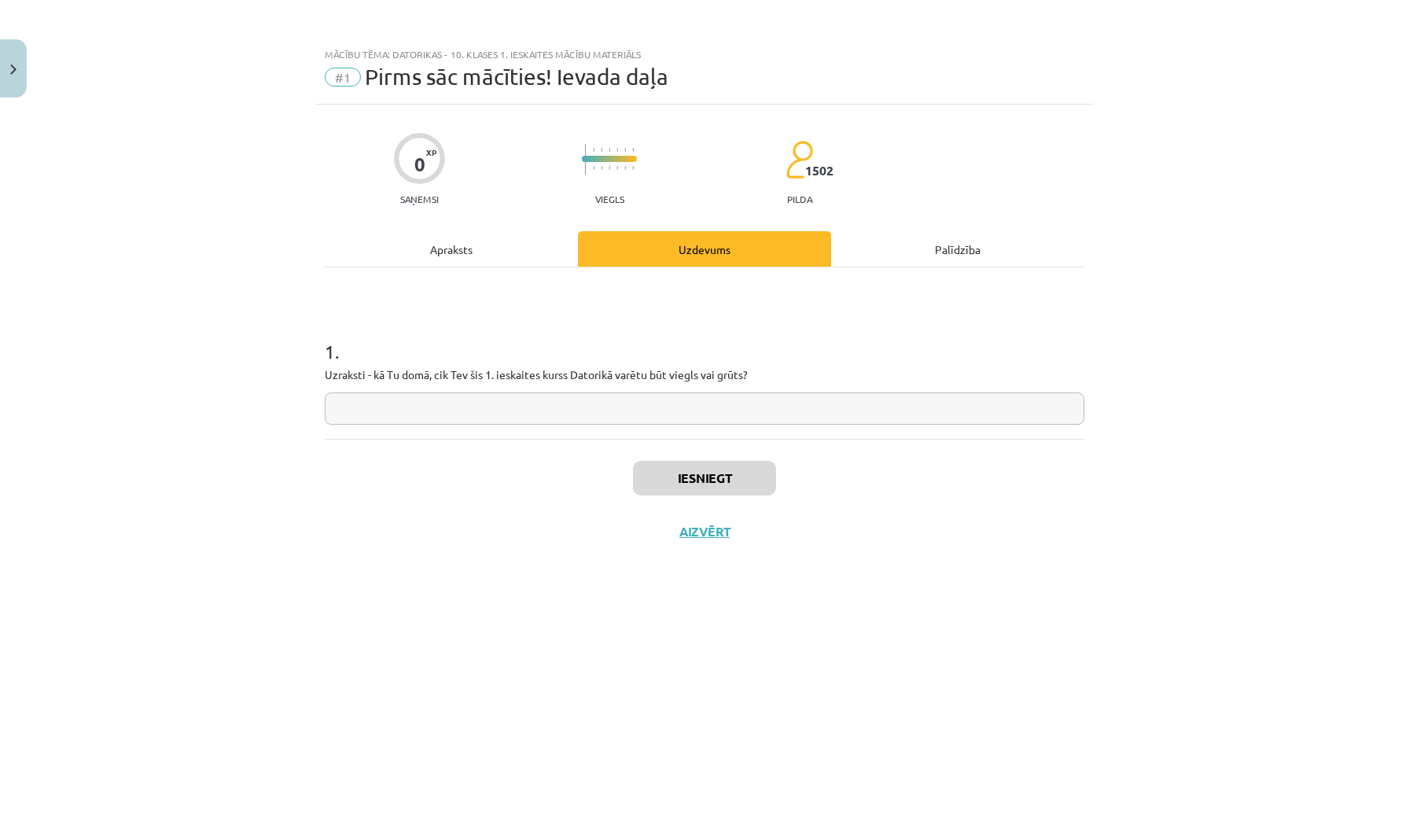
scroll to position [0, 0]
click at [761, 398] on input "text" at bounding box center [704, 408] width 760 height 32
type input "**********"
click at [722, 481] on button "Iesniegt" at bounding box center [704, 478] width 143 height 35
click at [707, 543] on button "Nākamā nodarbība" at bounding box center [704, 542] width 154 height 36
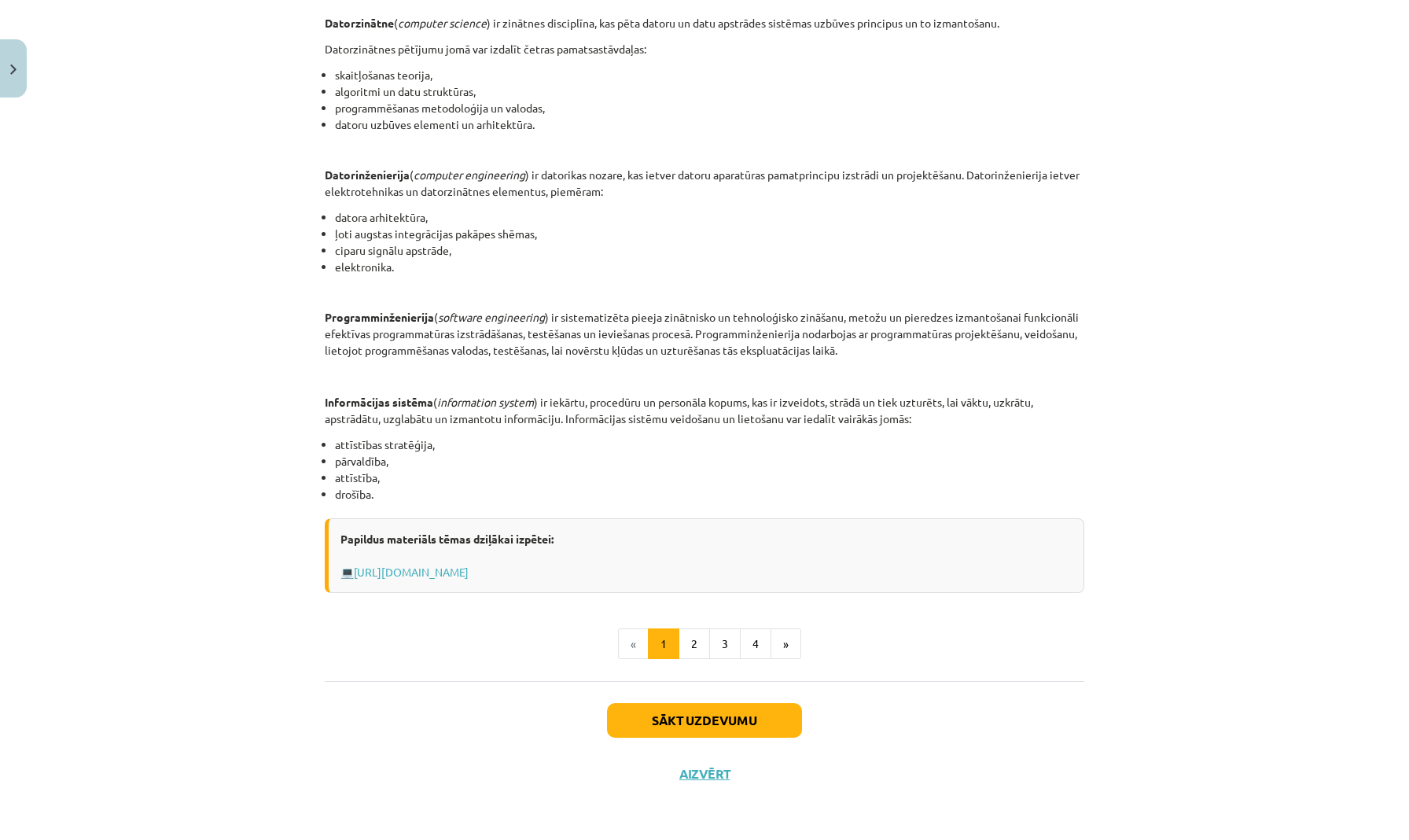
scroll to position [507, 0]
click at [669, 716] on button "Sākt uzdevumu" at bounding box center [704, 720] width 195 height 35
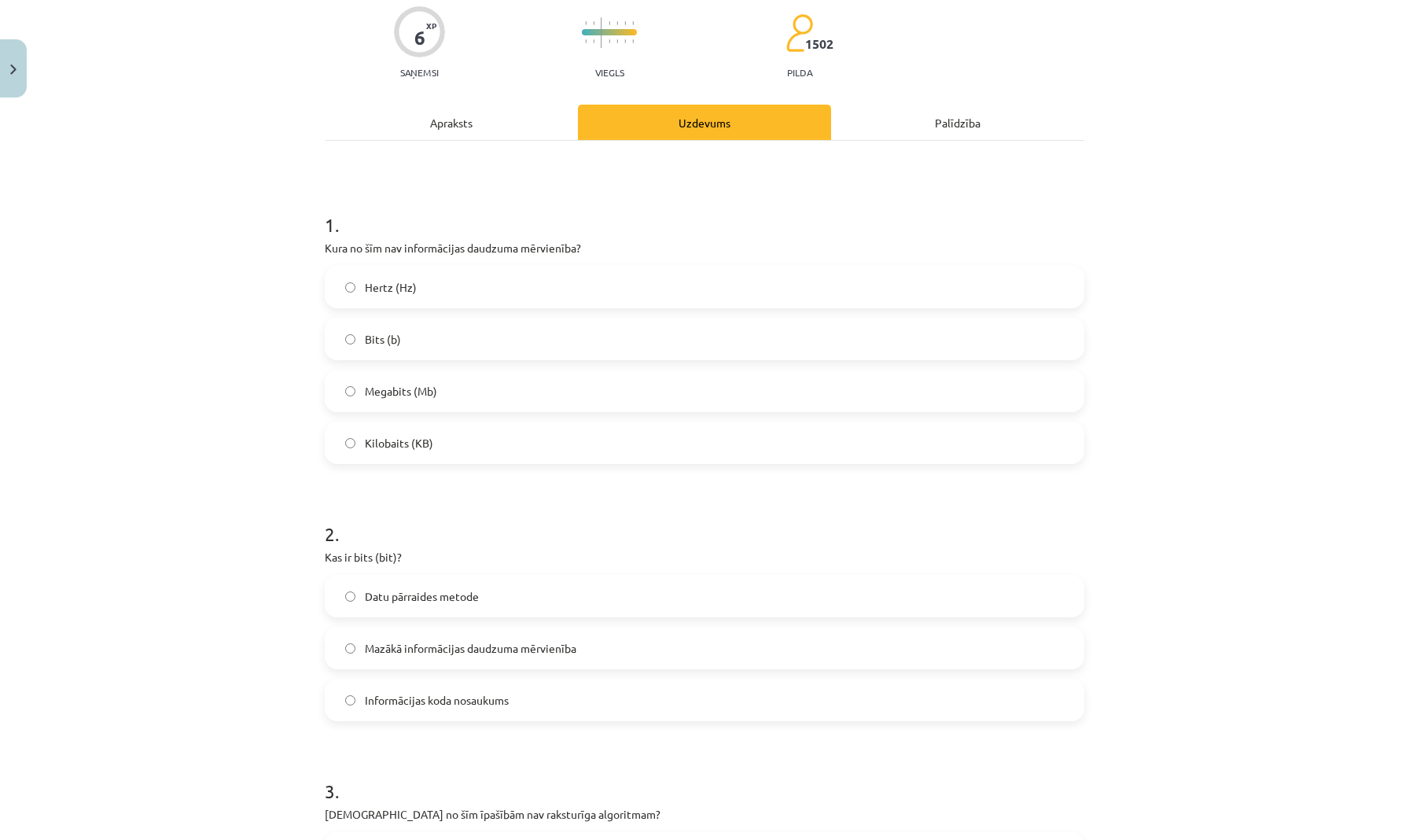
scroll to position [130, 0]
click at [414, 286] on span "Hertz (Hz)" at bounding box center [390, 284] width 51 height 17
click at [195, 541] on div "Mācību tēma: Datorikas - 10. klases 1. ieskaites mācību materiāls #2 1. tēma – …" at bounding box center [704, 420] width 1409 height 840
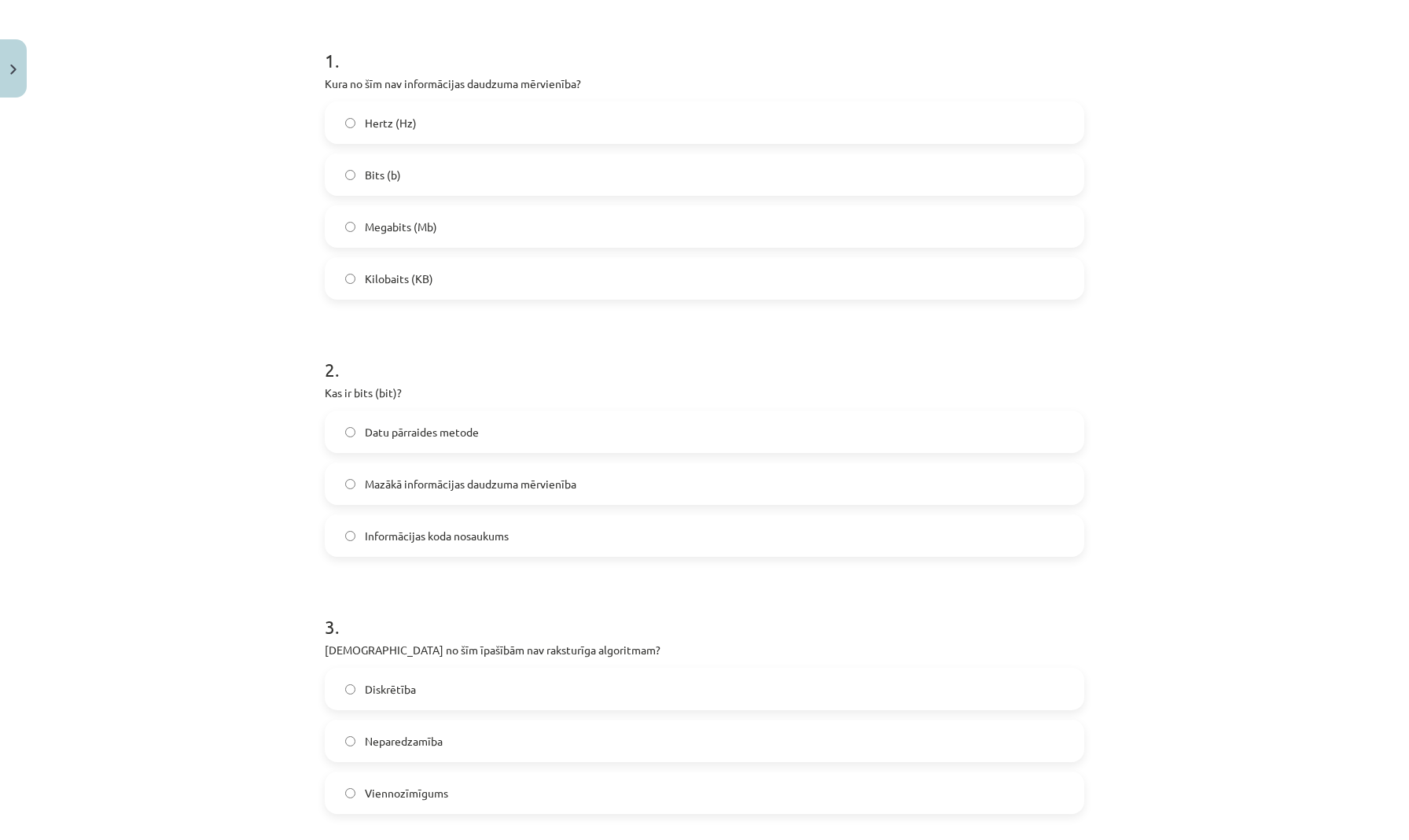
scroll to position [289, 0]
click at [450, 490] on span "Mazākā informācijas daudzuma mērvienība" at bounding box center [471, 485] width 211 height 17
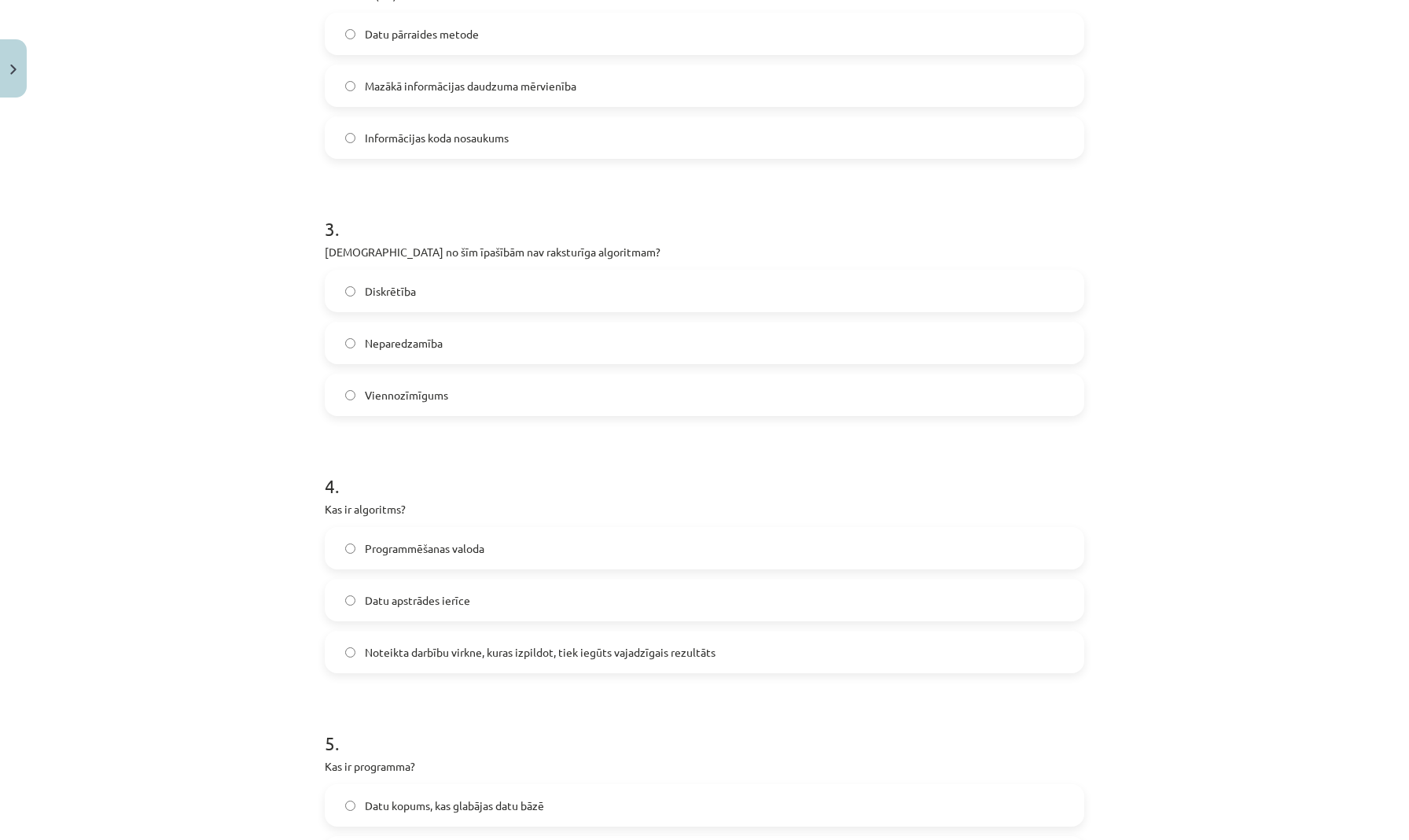
scroll to position [678, 0]
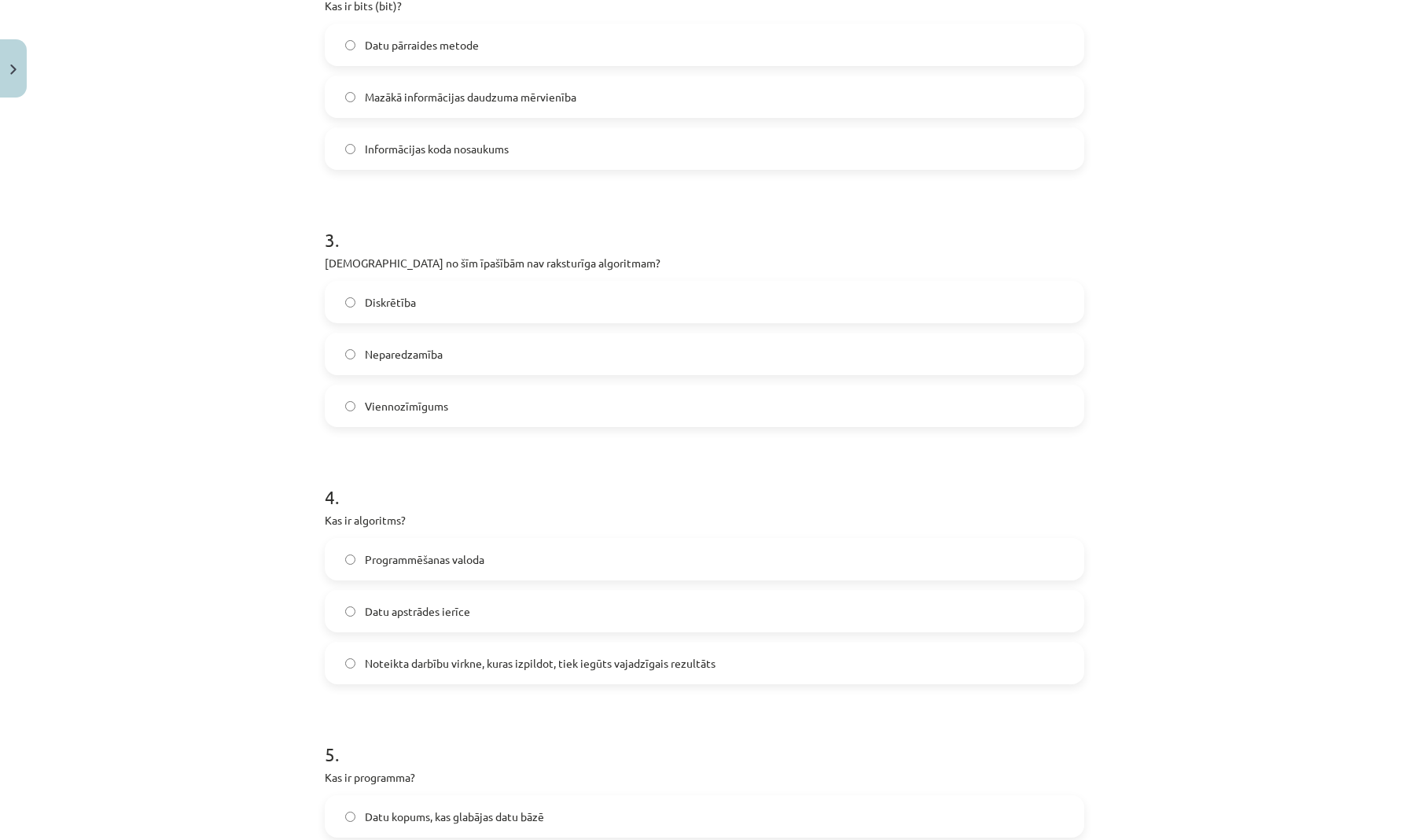
click at [445, 355] on label "Neparedzamība" at bounding box center [704, 354] width 757 height 39
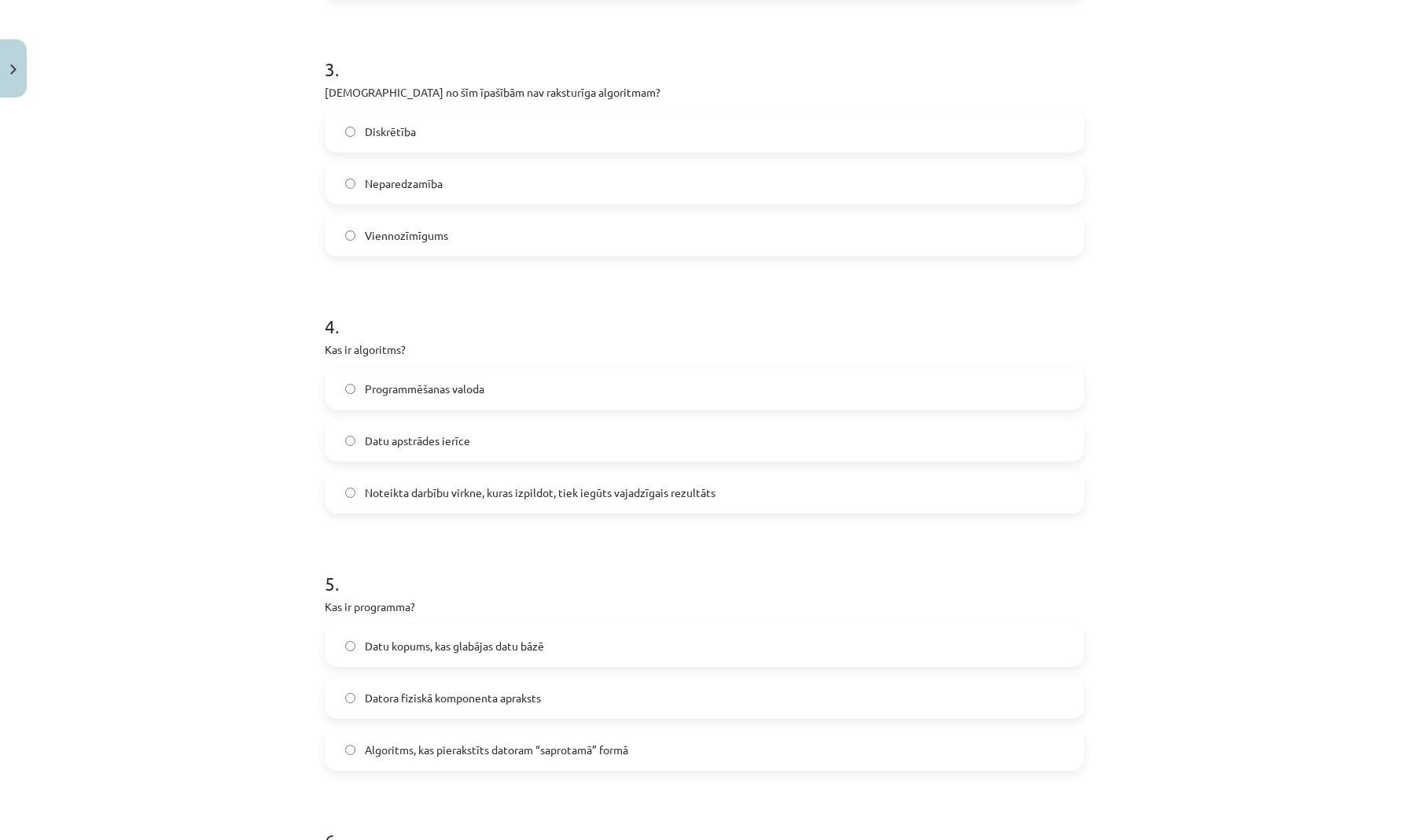
scroll to position [852, 0]
click at [581, 387] on label "Programmēšanas valoda" at bounding box center [704, 384] width 757 height 39
click at [565, 498] on label "Noteikta darbību virkne, kuras izpildot, tiek iegūts vajadzīgais rezultāts" at bounding box center [704, 488] width 757 height 39
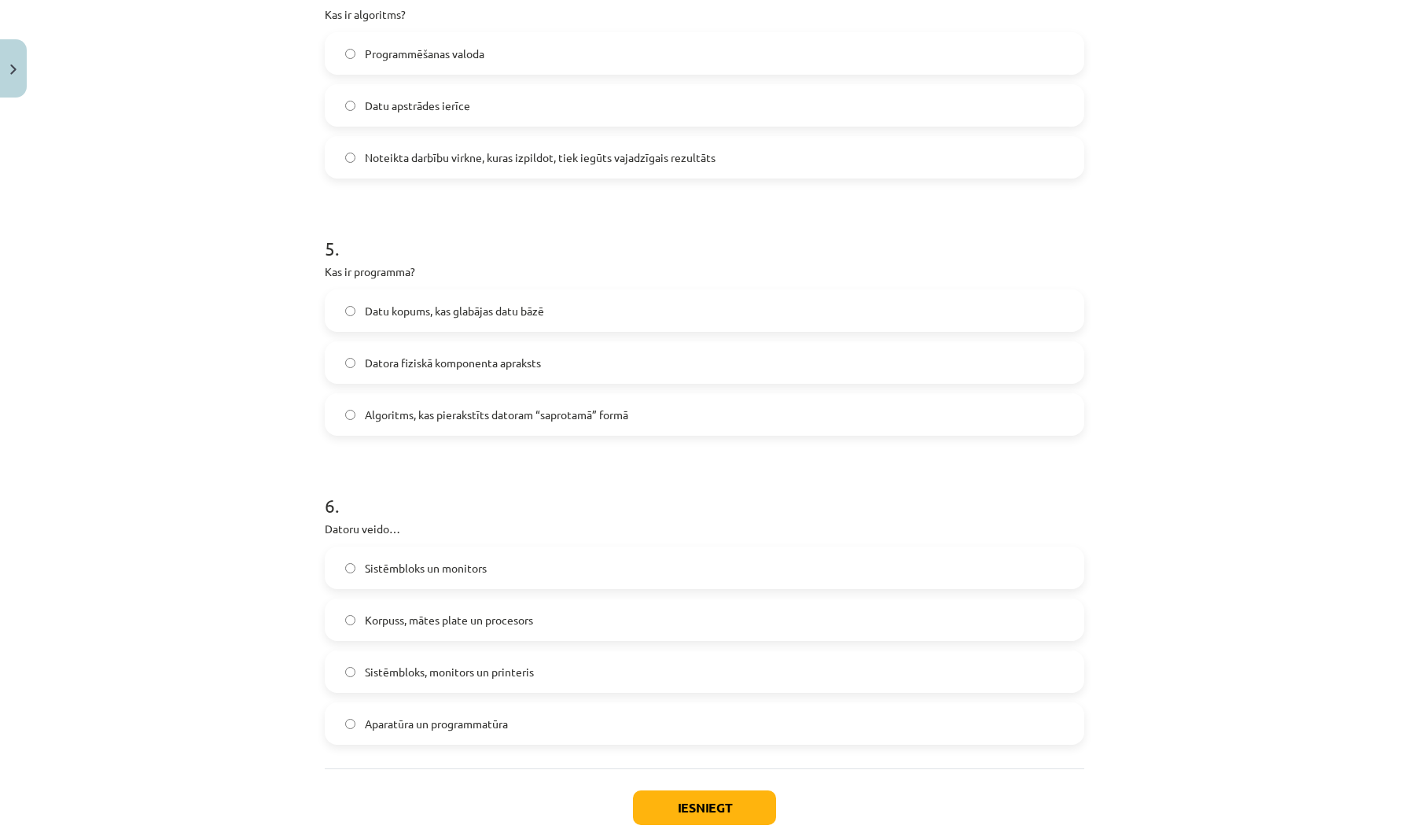
scroll to position [1188, 0]
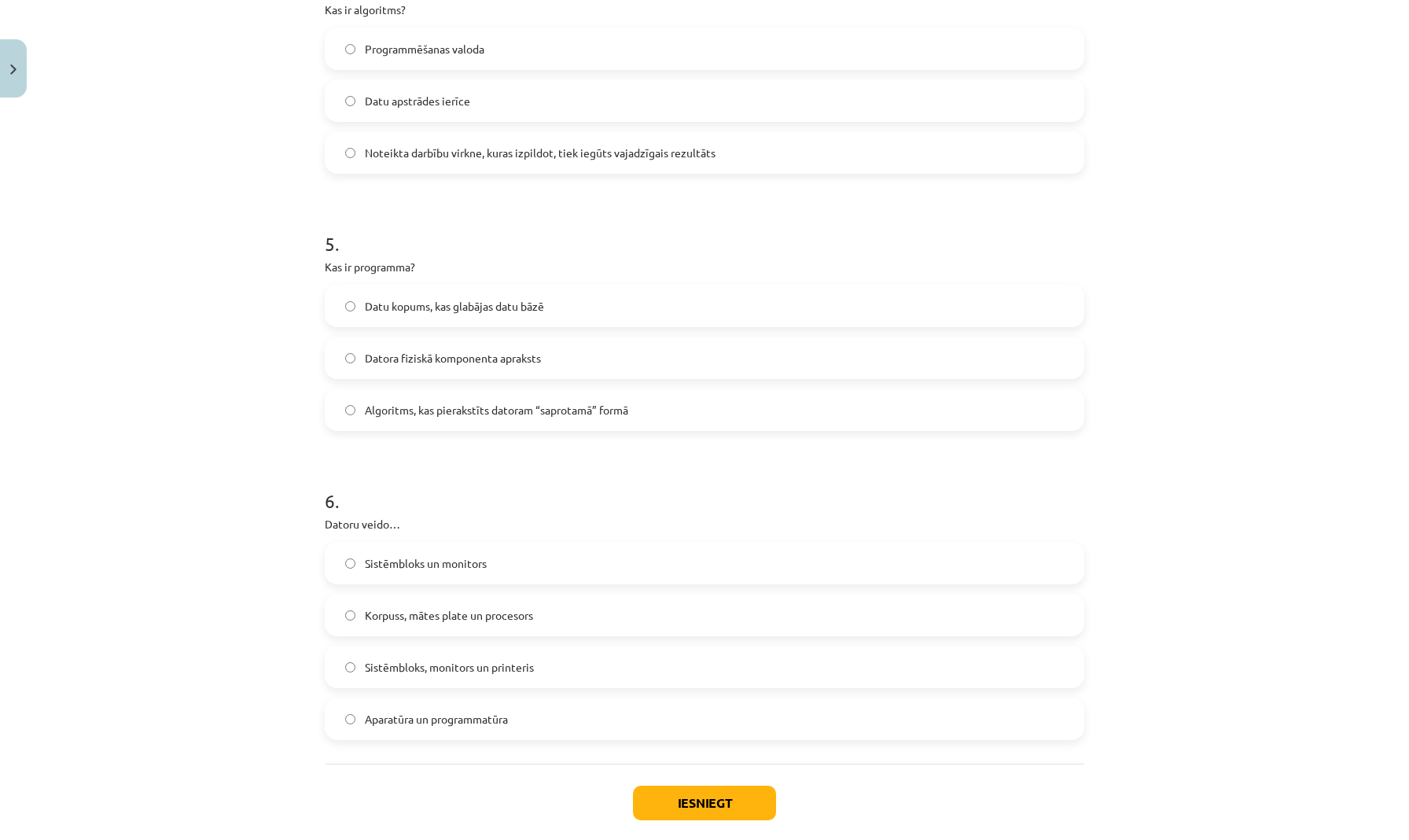
click at [584, 416] on span "Algoritms, kas pierakstīts datoram “saprotamā” formā" at bounding box center [497, 411] width 264 height 17
click at [531, 717] on label "Aparatūra un programmatūra" at bounding box center [704, 718] width 757 height 39
click at [709, 797] on button "Iesniegt" at bounding box center [704, 803] width 143 height 35
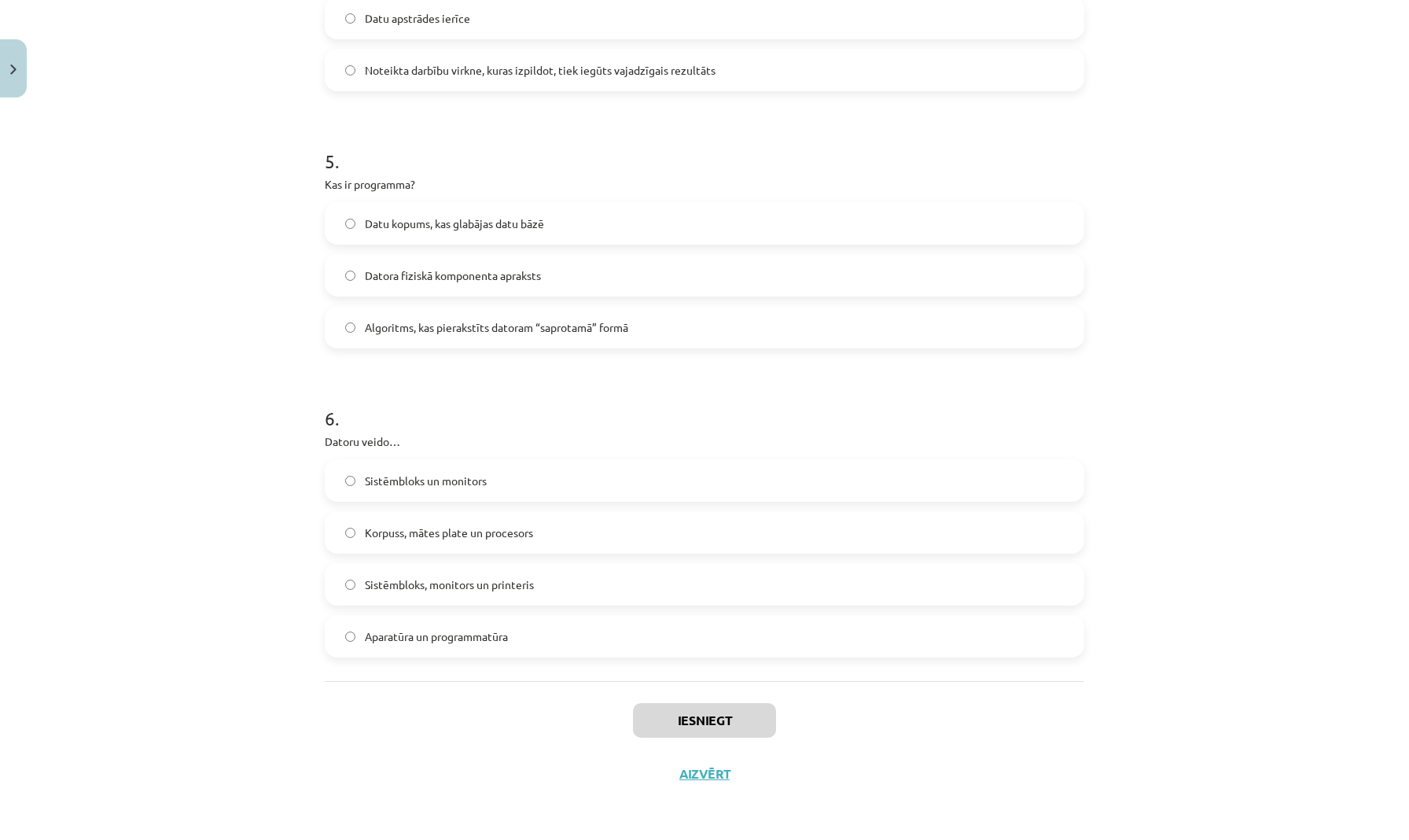
scroll to position [1273, 0]
click at [697, 775] on button "Aizvērt" at bounding box center [704, 774] width 60 height 16
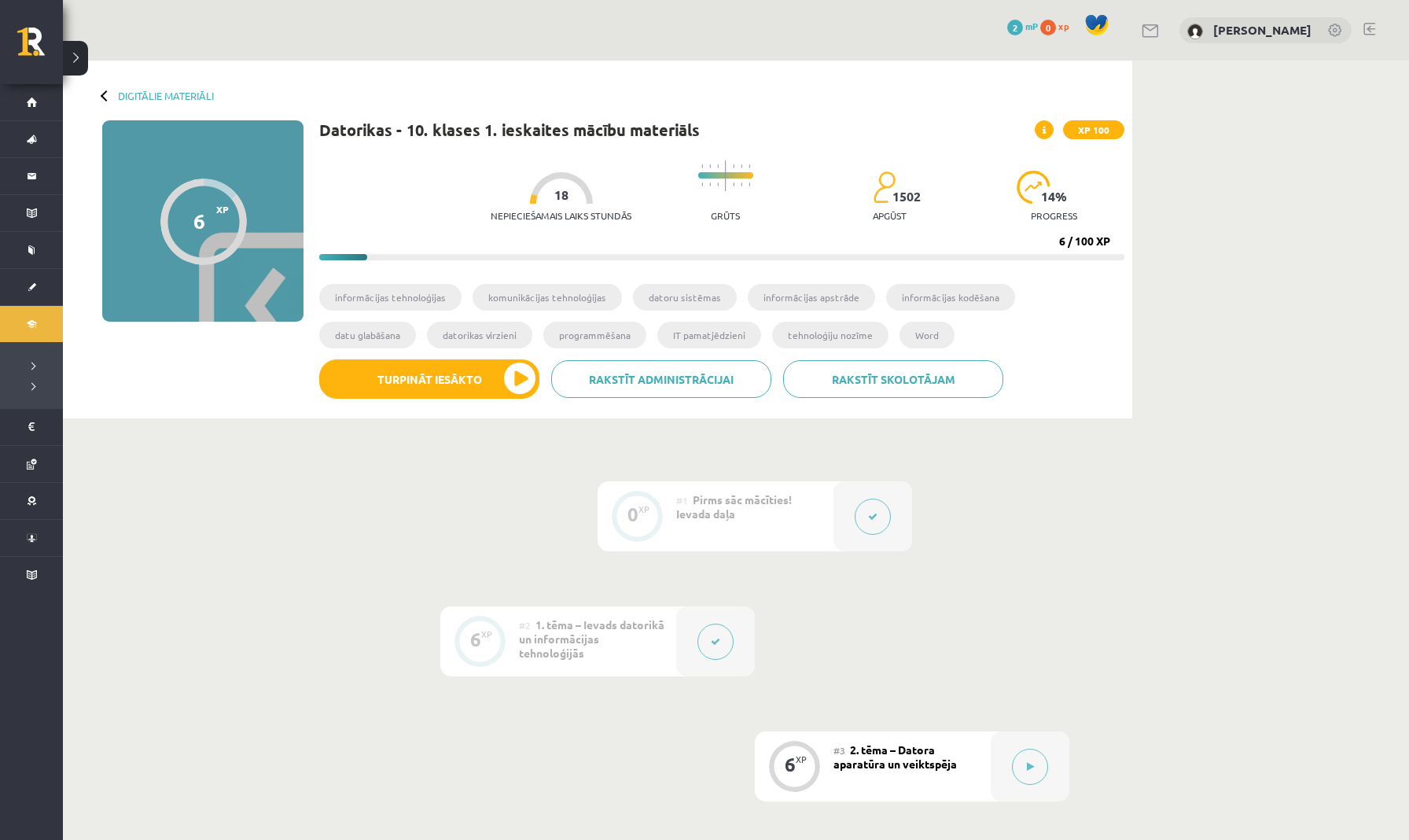
scroll to position [0, 0]
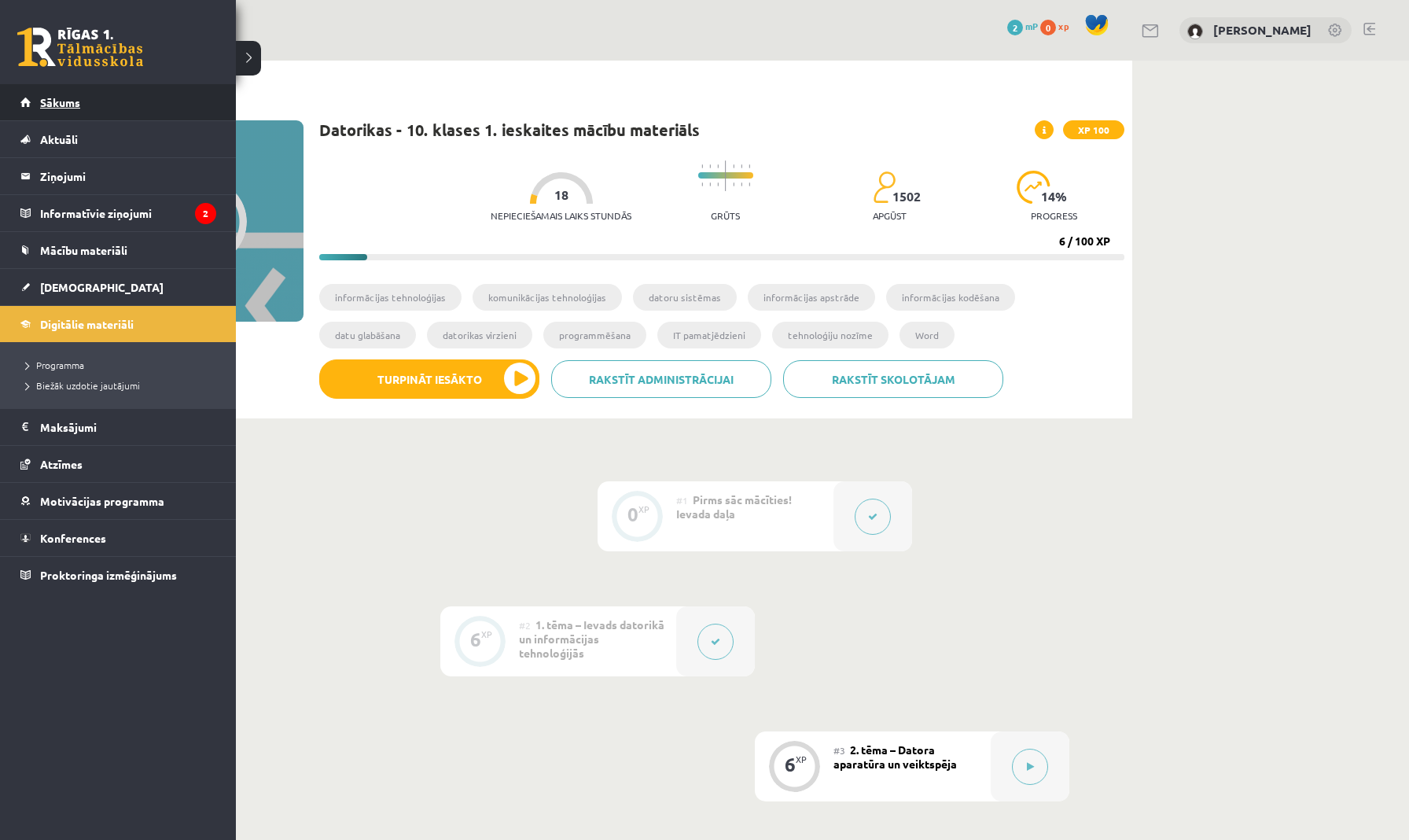
click at [27, 107] on link "Sākums" at bounding box center [118, 102] width 196 height 36
